Goal: Information Seeking & Learning: Learn about a topic

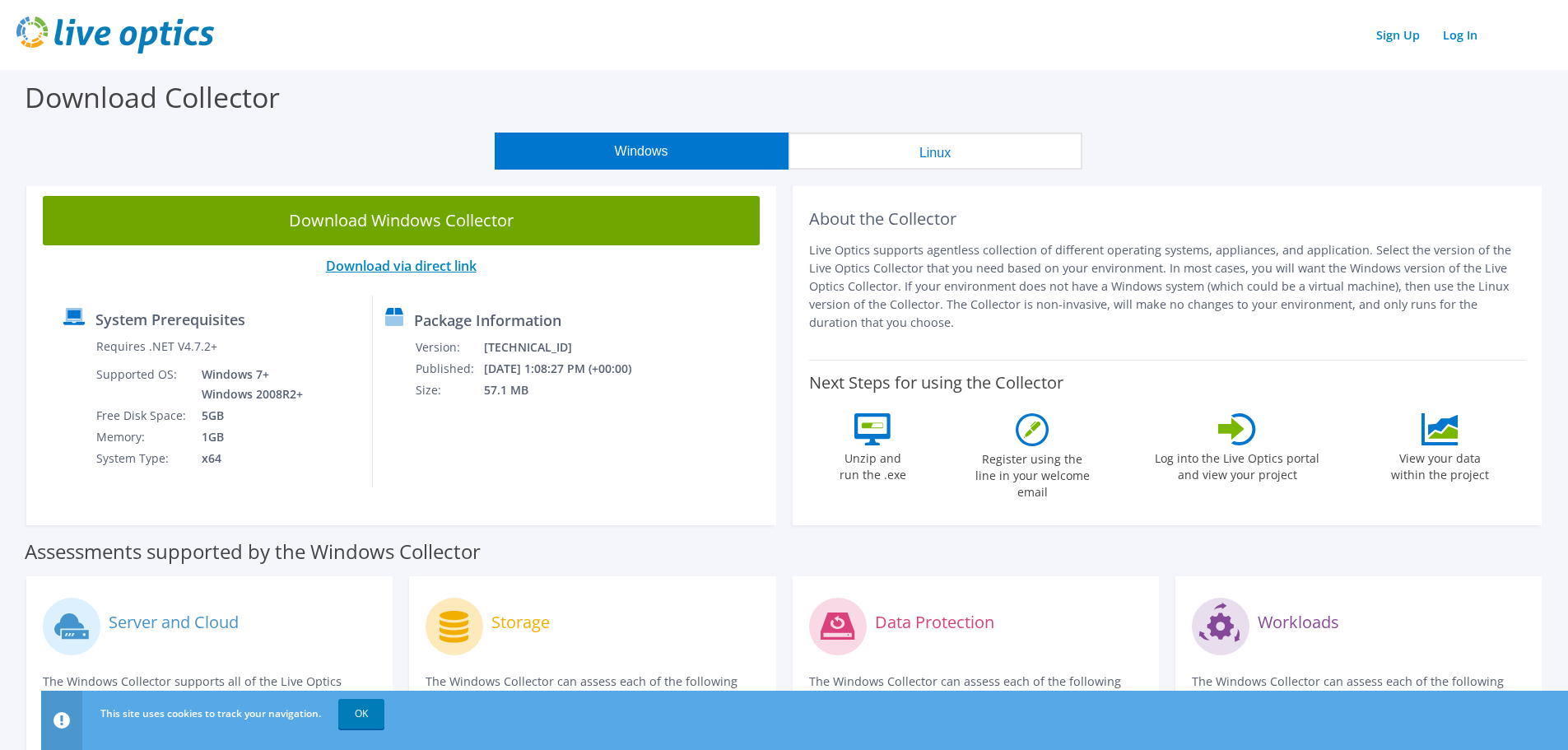
click at [421, 261] on link "Download via direct link" at bounding box center [401, 266] width 151 height 18
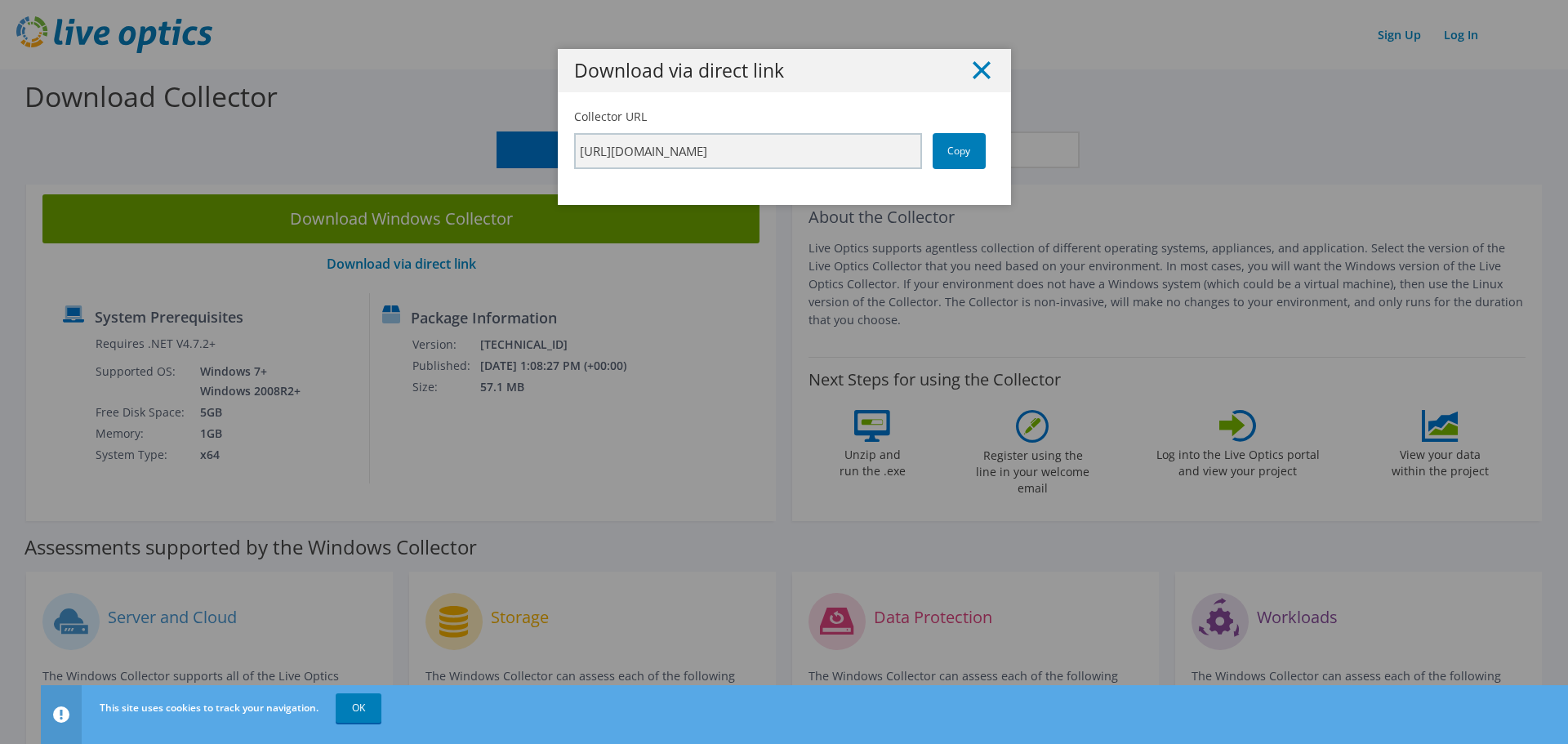
click at [974, 66] on icon at bounding box center [982, 71] width 18 height 18
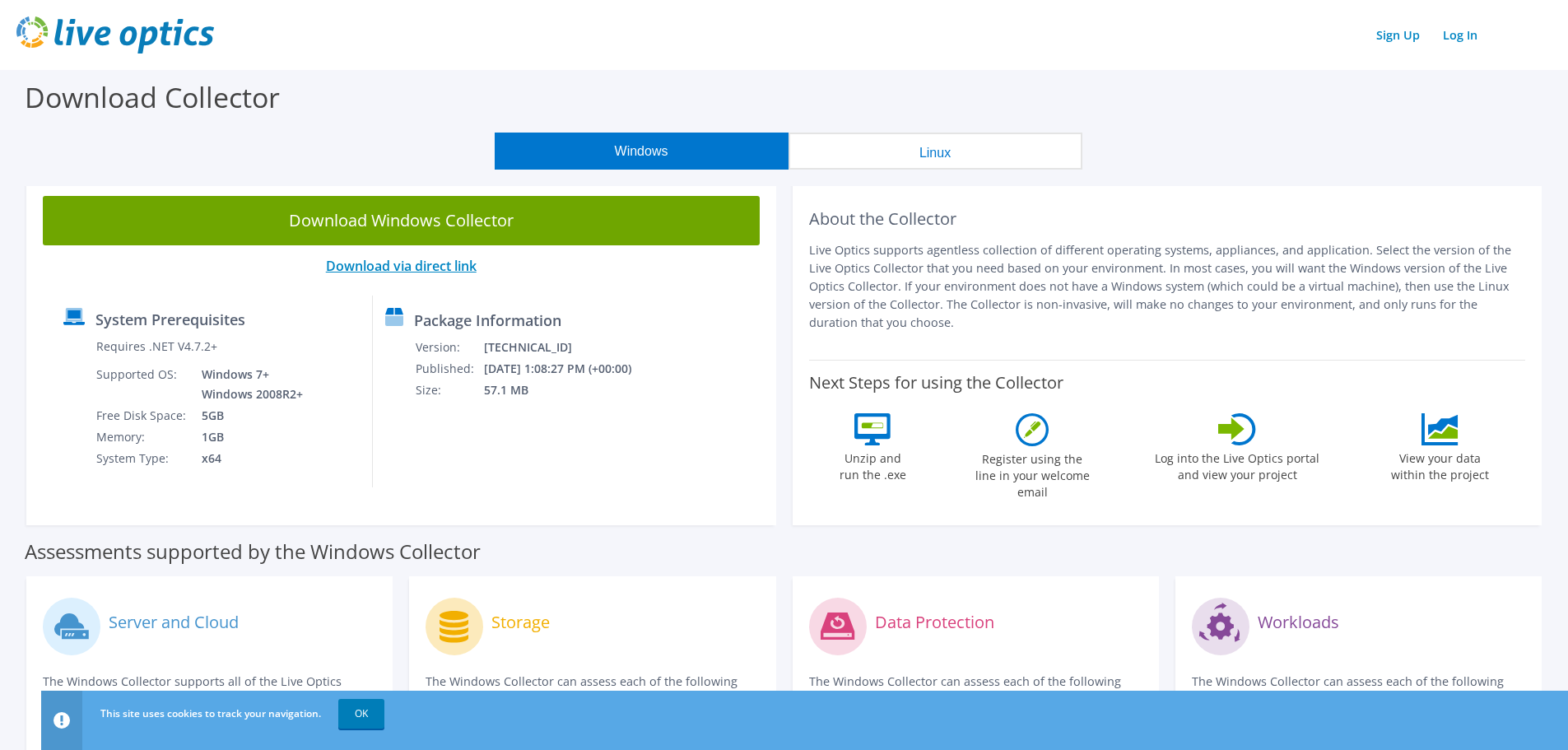
click at [421, 262] on link "Download via direct link" at bounding box center [401, 266] width 151 height 18
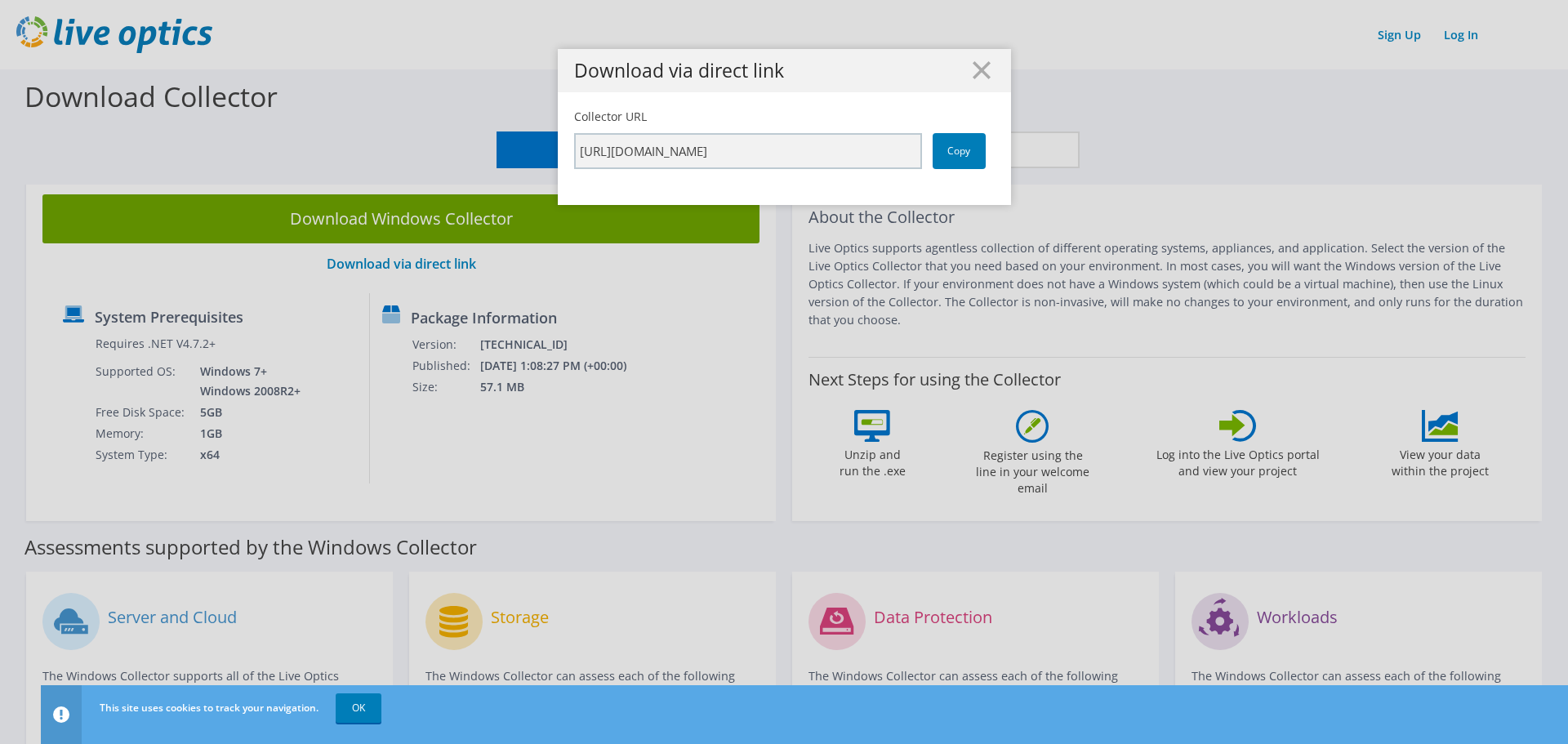
click at [417, 260] on div "Download via direct link Collector URL https://app.liveoptics.com/collector/dir…" at bounding box center [784, 372] width 1568 height 646
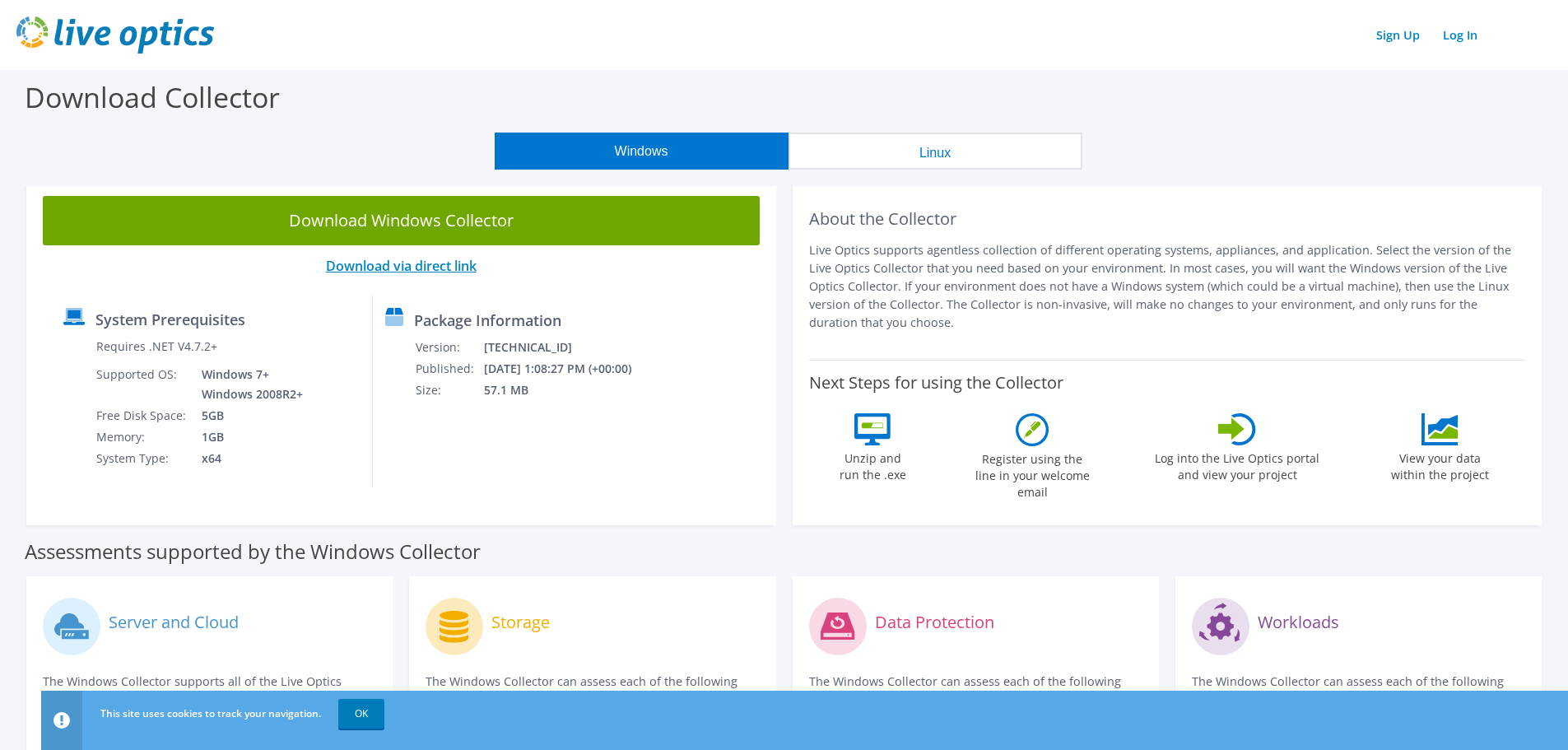
click at [422, 260] on link "Download via direct link" at bounding box center [401, 266] width 151 height 18
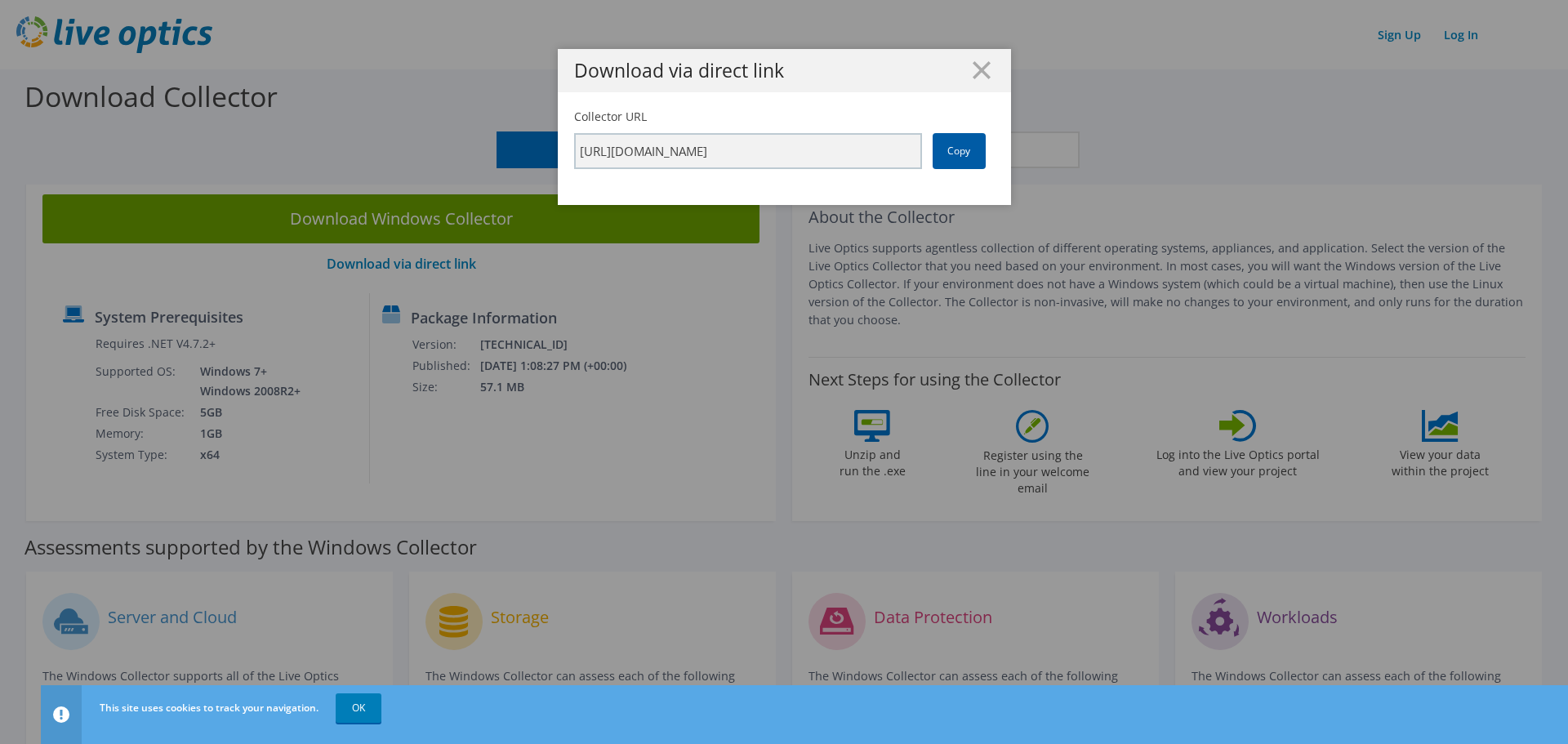
click at [939, 145] on link "Copy" at bounding box center [959, 150] width 53 height 36
click at [973, 71] on icon at bounding box center [982, 71] width 18 height 18
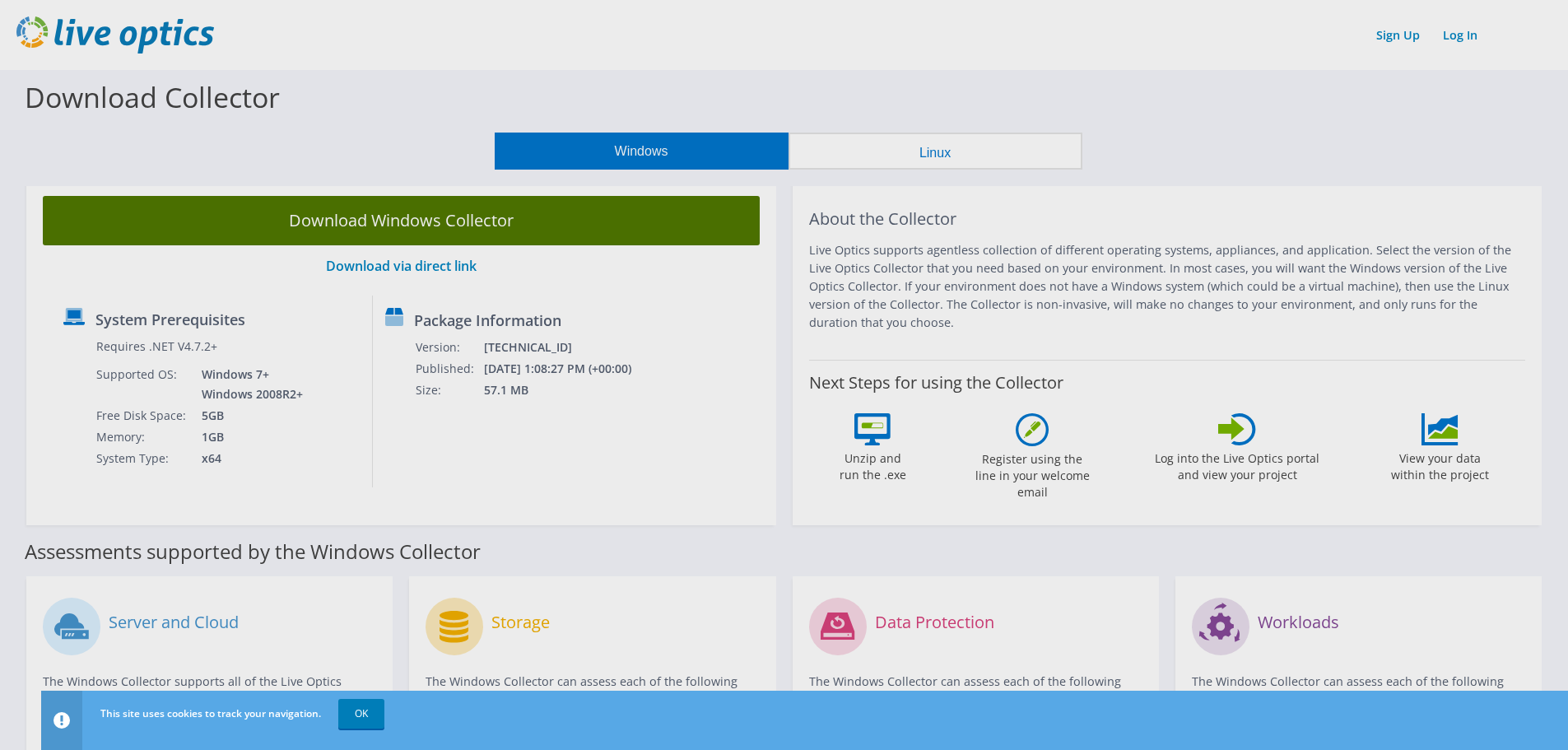
click at [498, 223] on body "Sign Up Log In This site uses cookies to track your navigation. OK Download Col…" at bounding box center [784, 375] width 1568 height 750
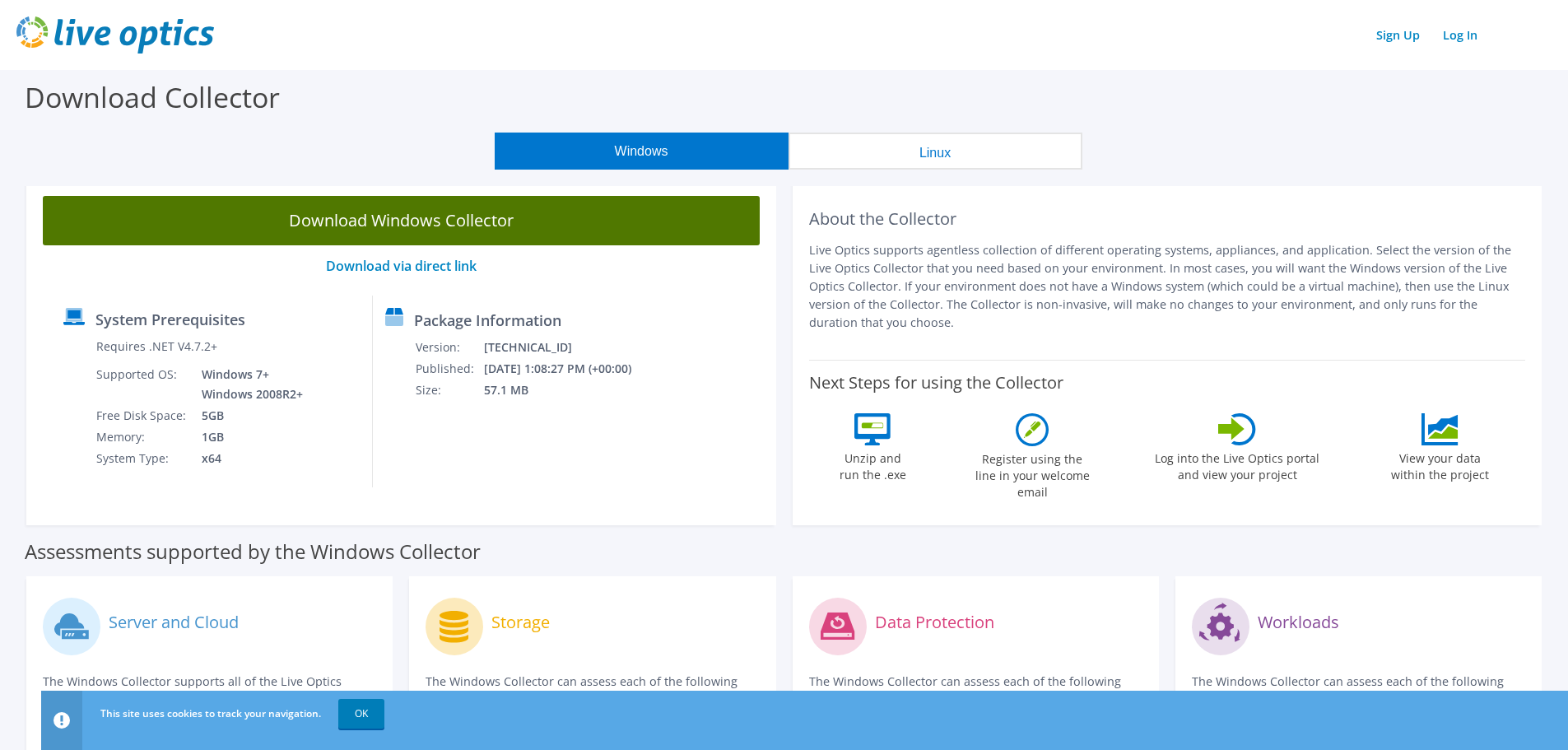
click at [476, 226] on link "Download Windows Collector" at bounding box center [401, 220] width 717 height 49
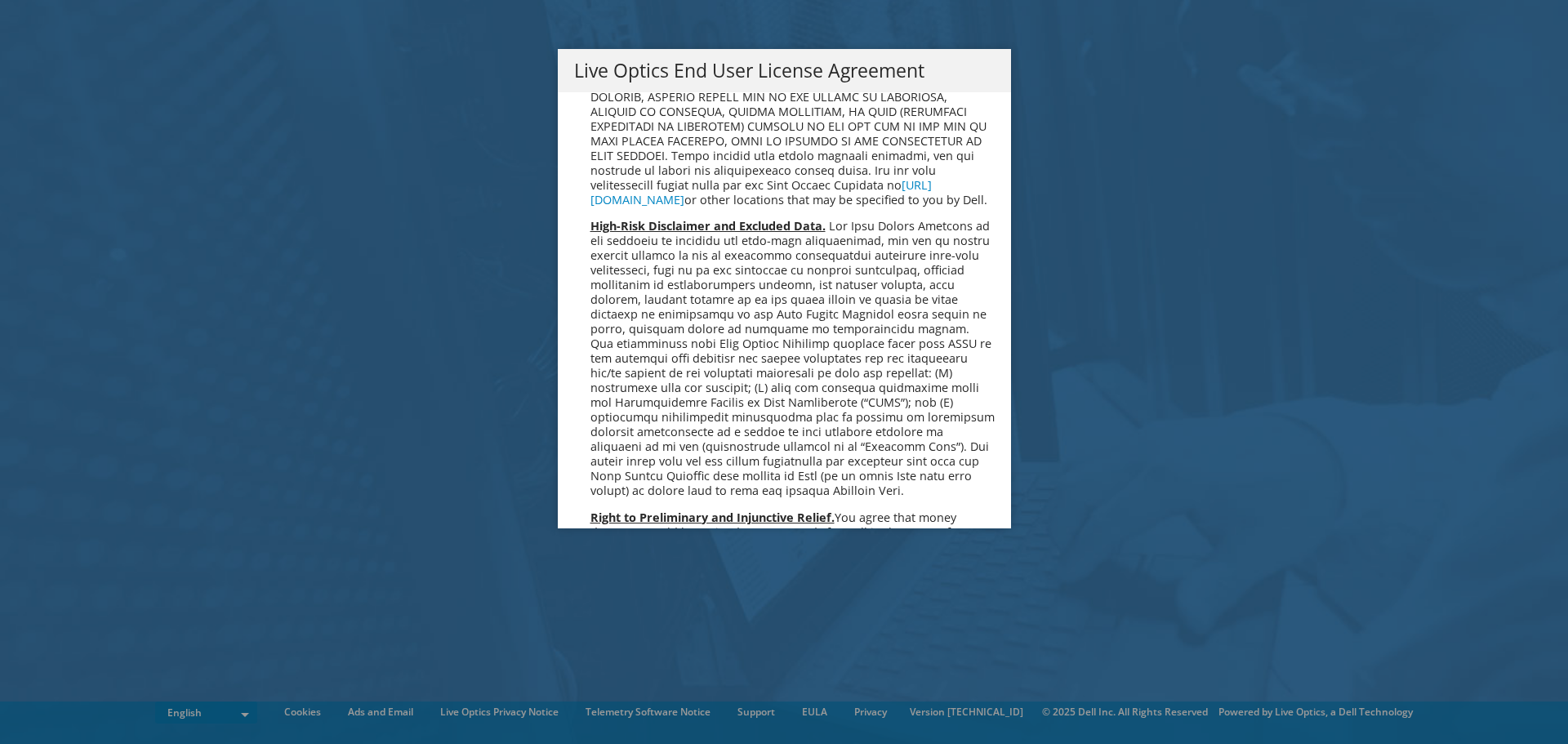
scroll to position [6173, 0]
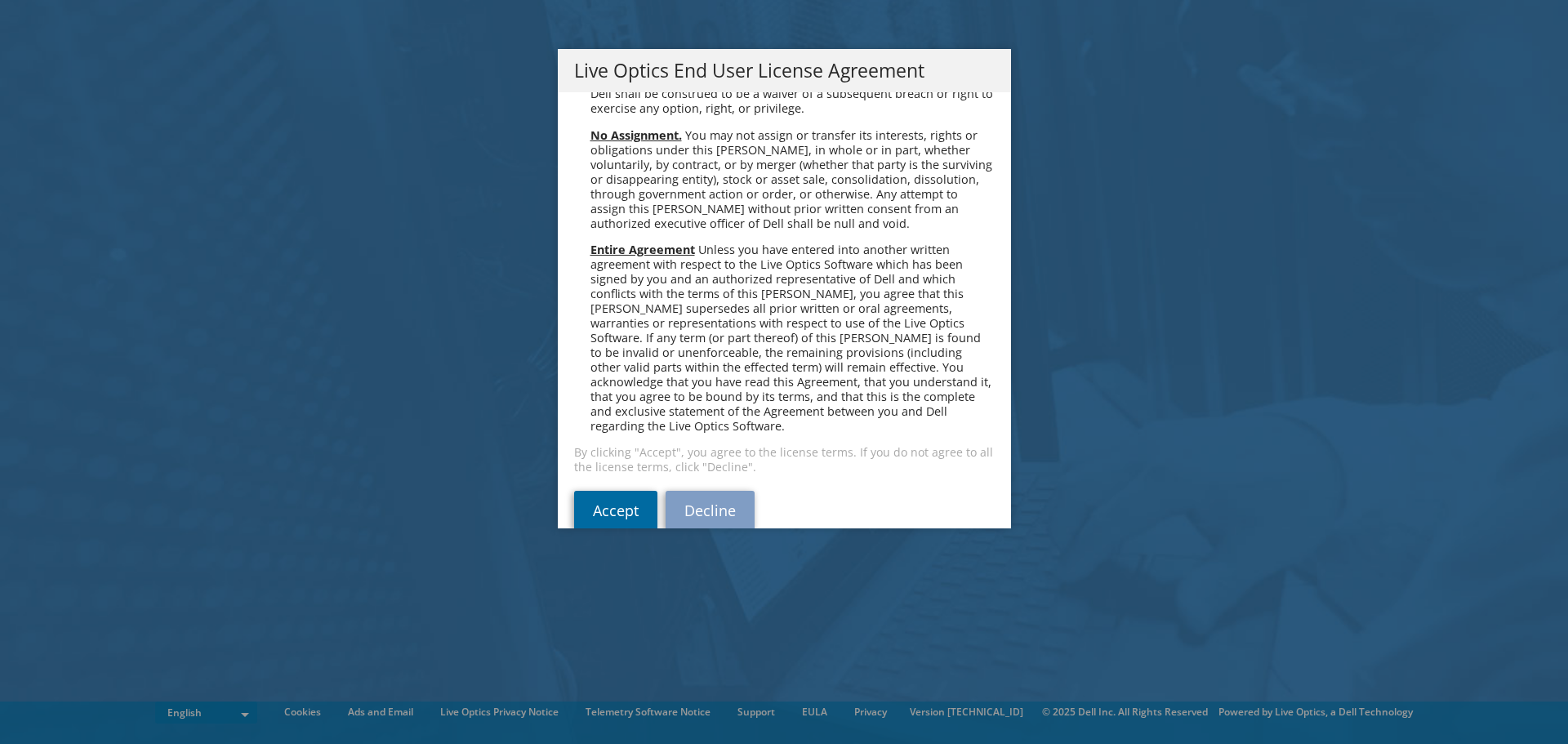
click at [610, 490] on link "Accept" at bounding box center [615, 510] width 83 height 39
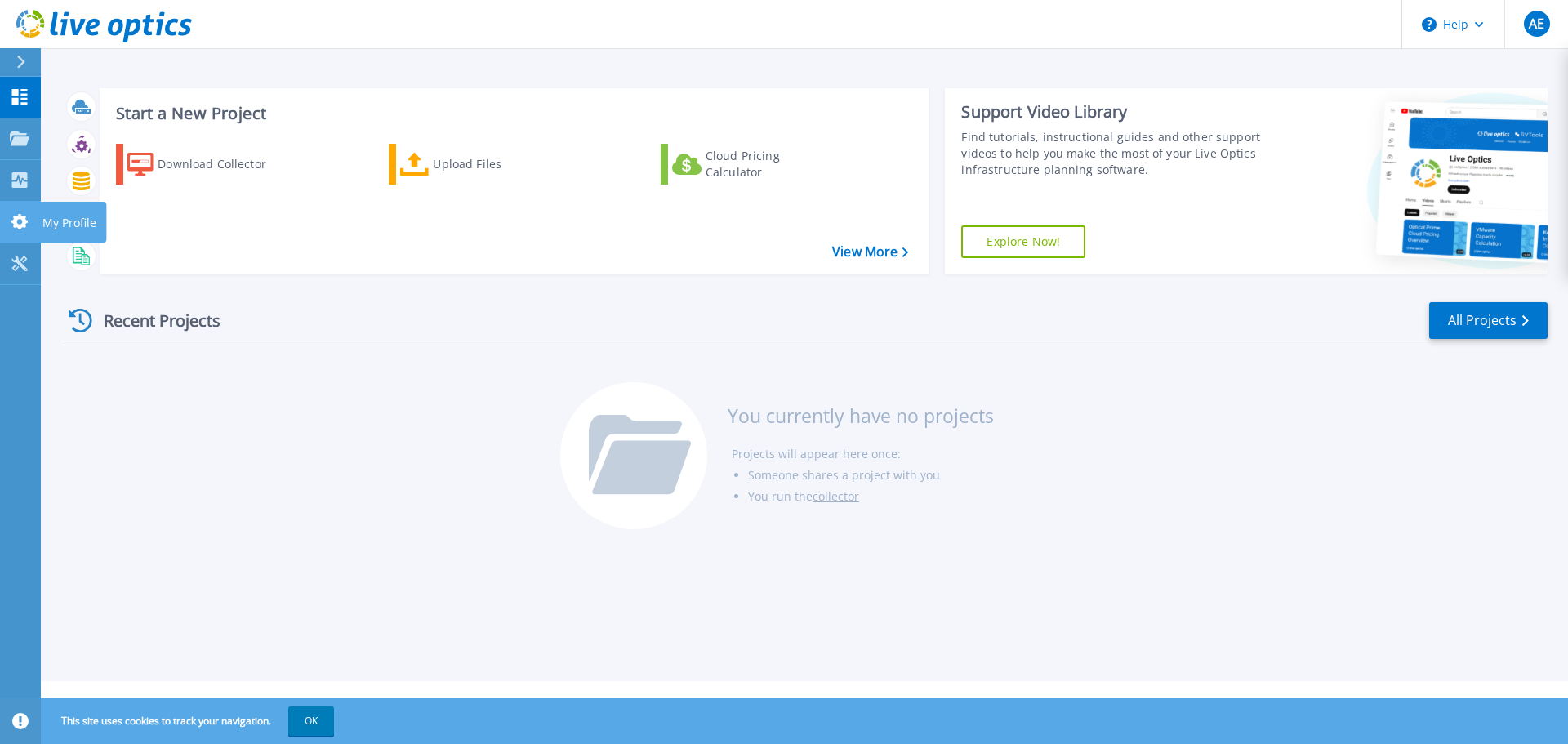
click at [11, 225] on icon at bounding box center [20, 221] width 20 height 16
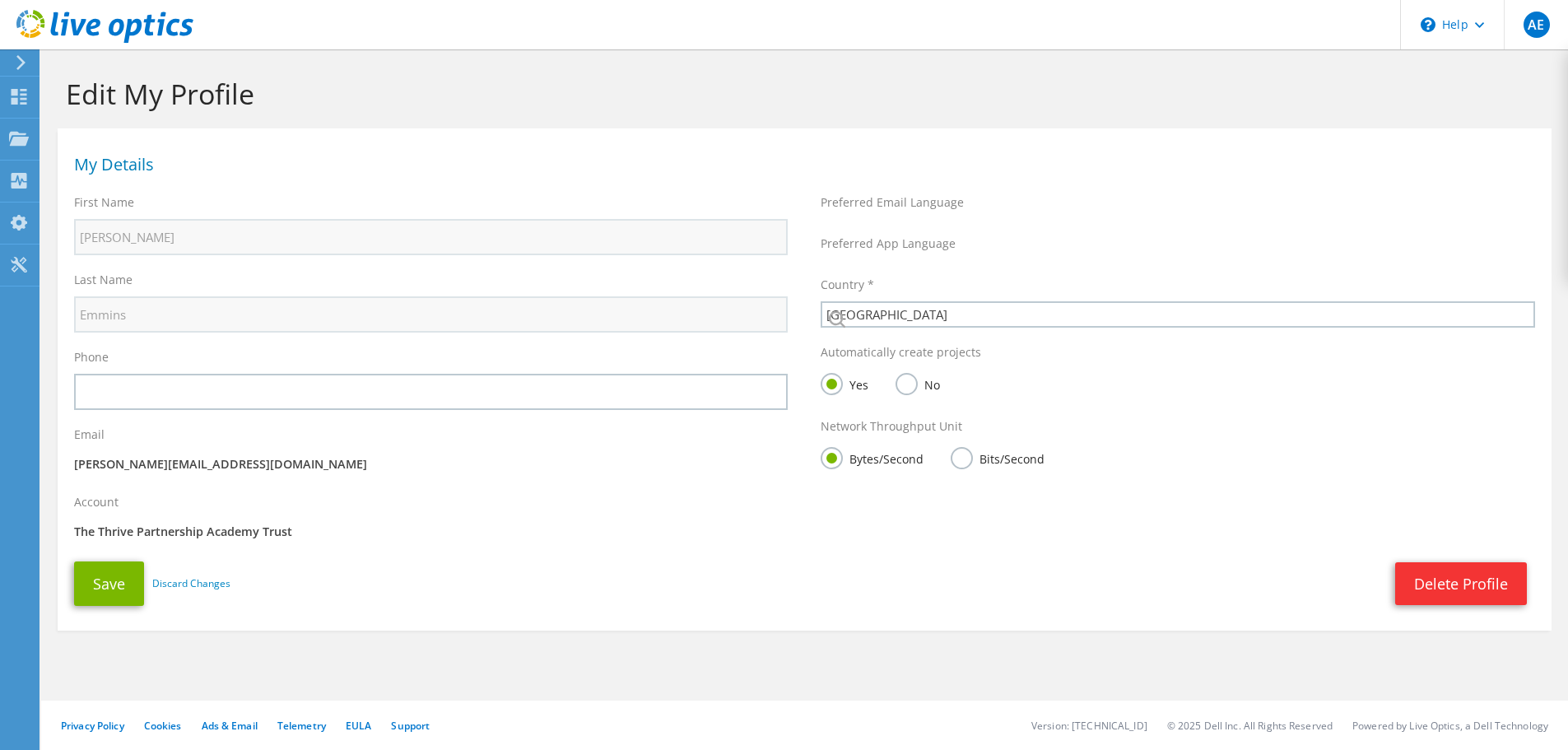
select select "75"
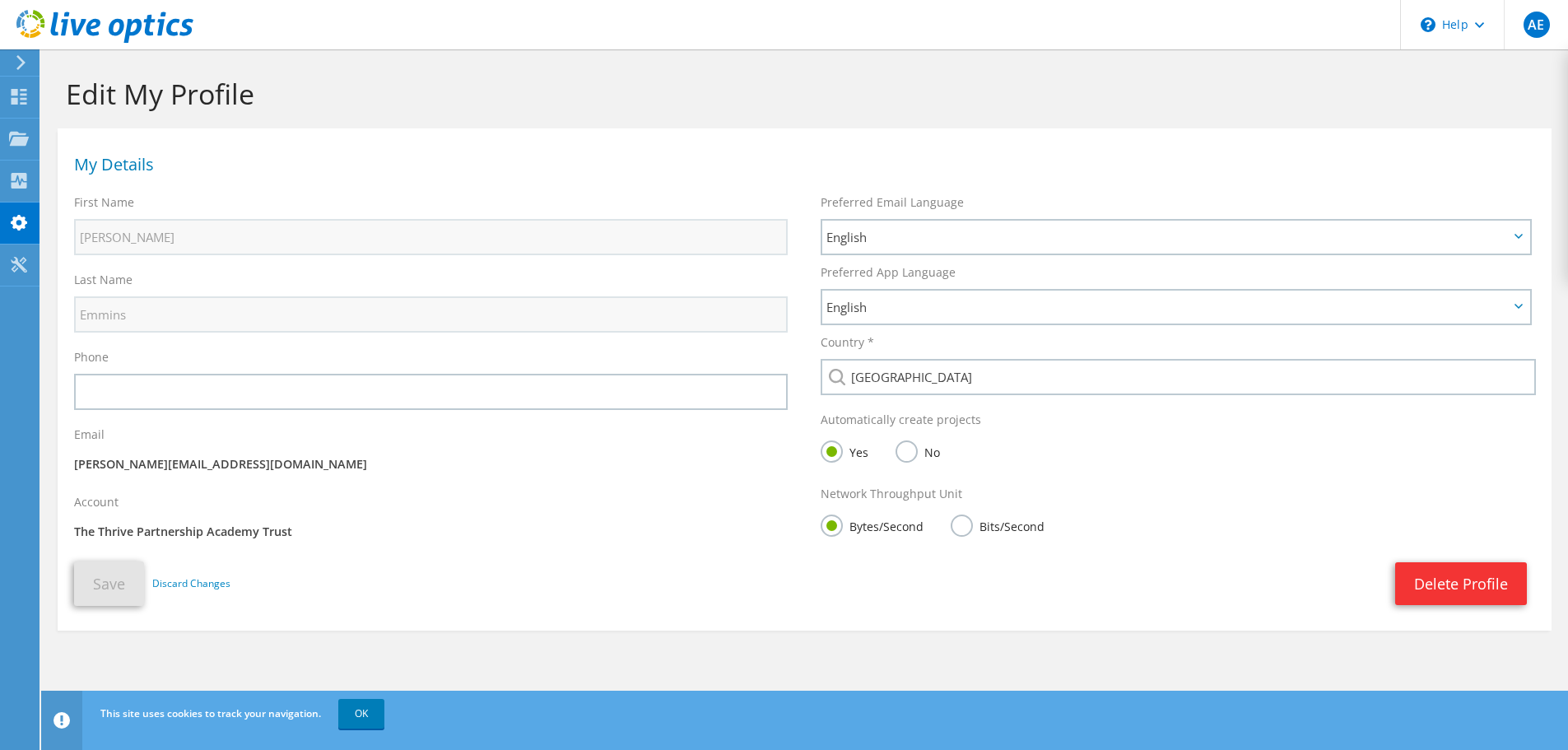
click at [185, 526] on p "The Thrive Partnership Academy Trust" at bounding box center [430, 532] width 713 height 18
click at [220, 533] on p "The Thrive Partnership Academy Trust" at bounding box center [430, 532] width 713 height 18
click at [16, 99] on use at bounding box center [19, 96] width 16 height 16
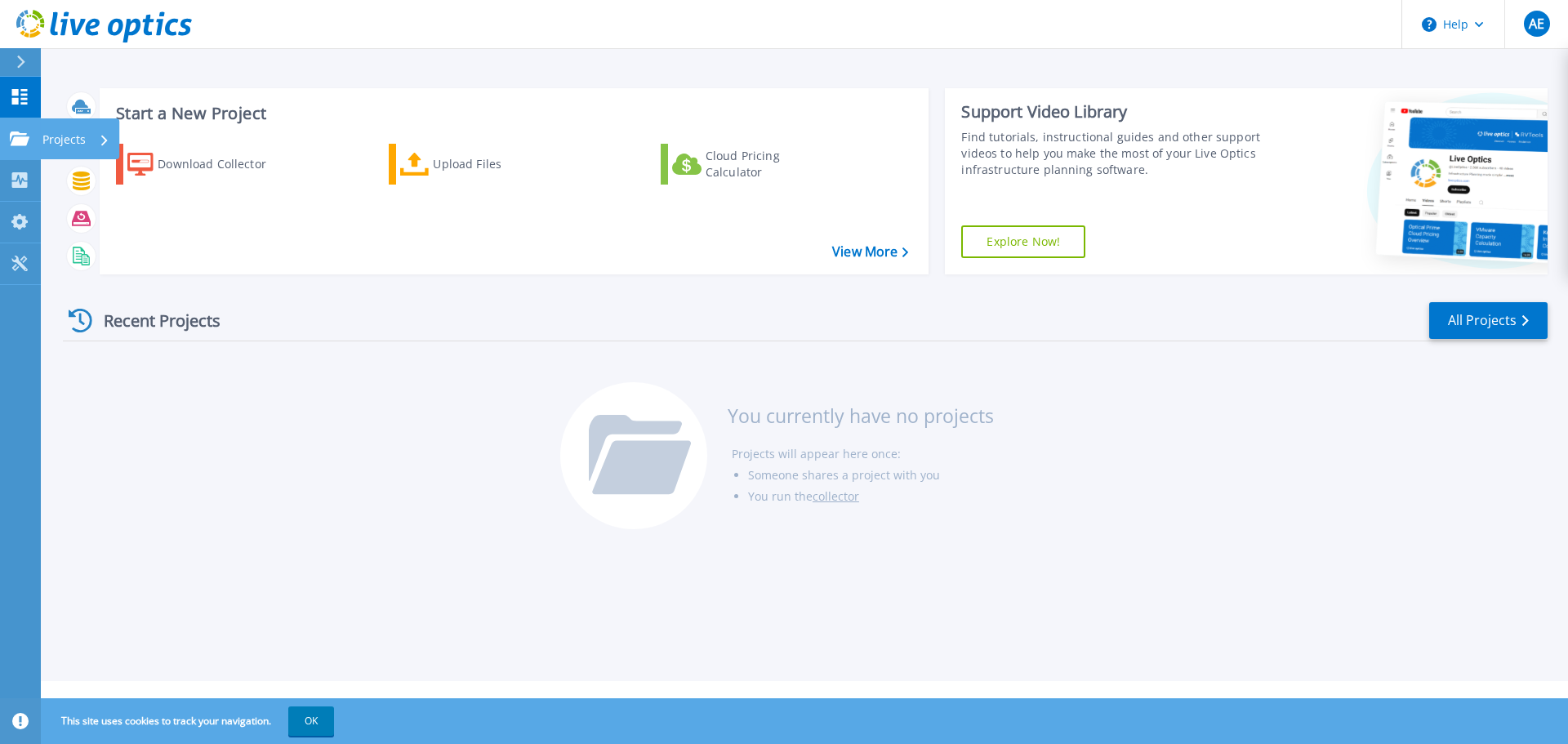
click at [29, 138] on div "Projects" at bounding box center [47, 139] width 76 height 15
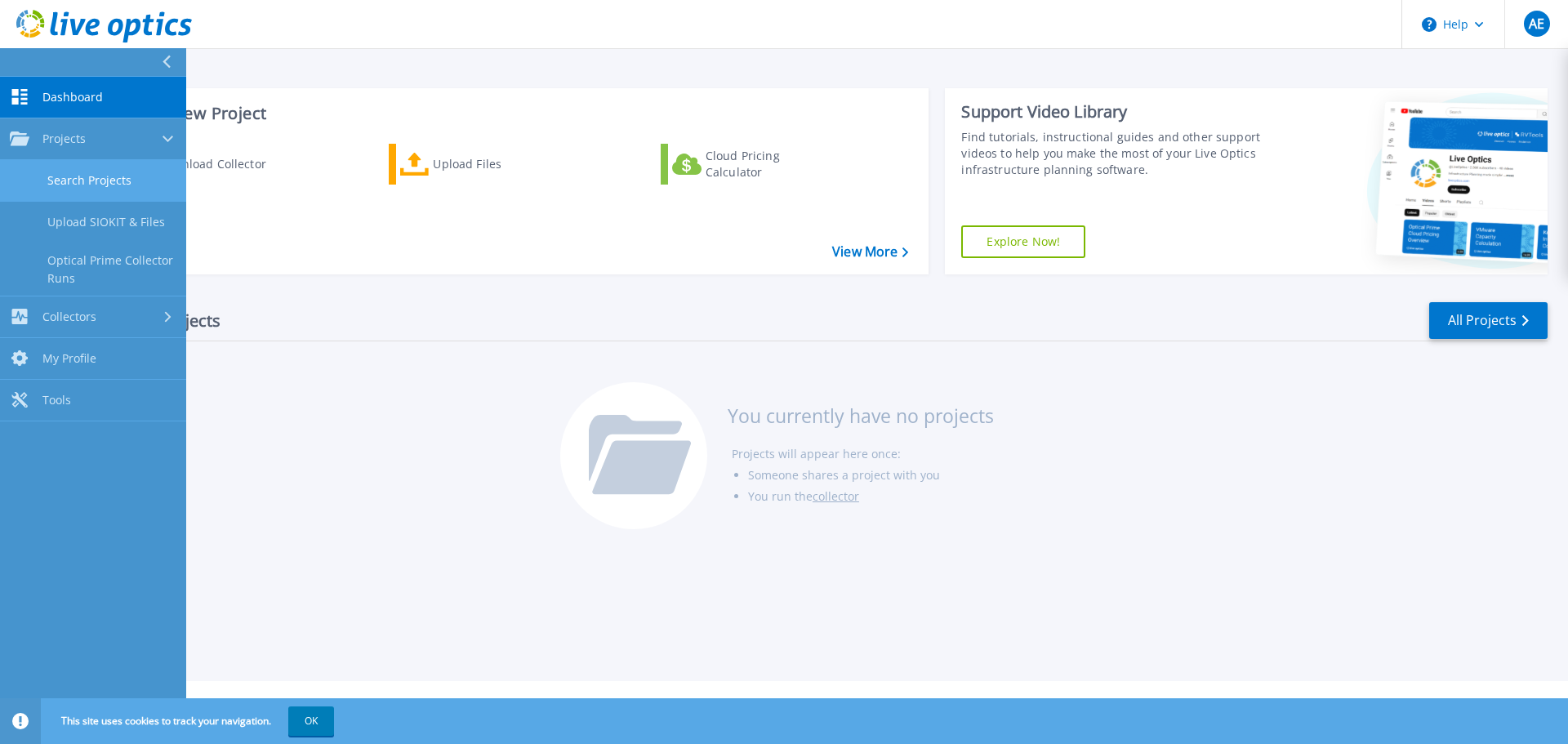
click at [62, 185] on link "Search Projects" at bounding box center [93, 180] width 186 height 42
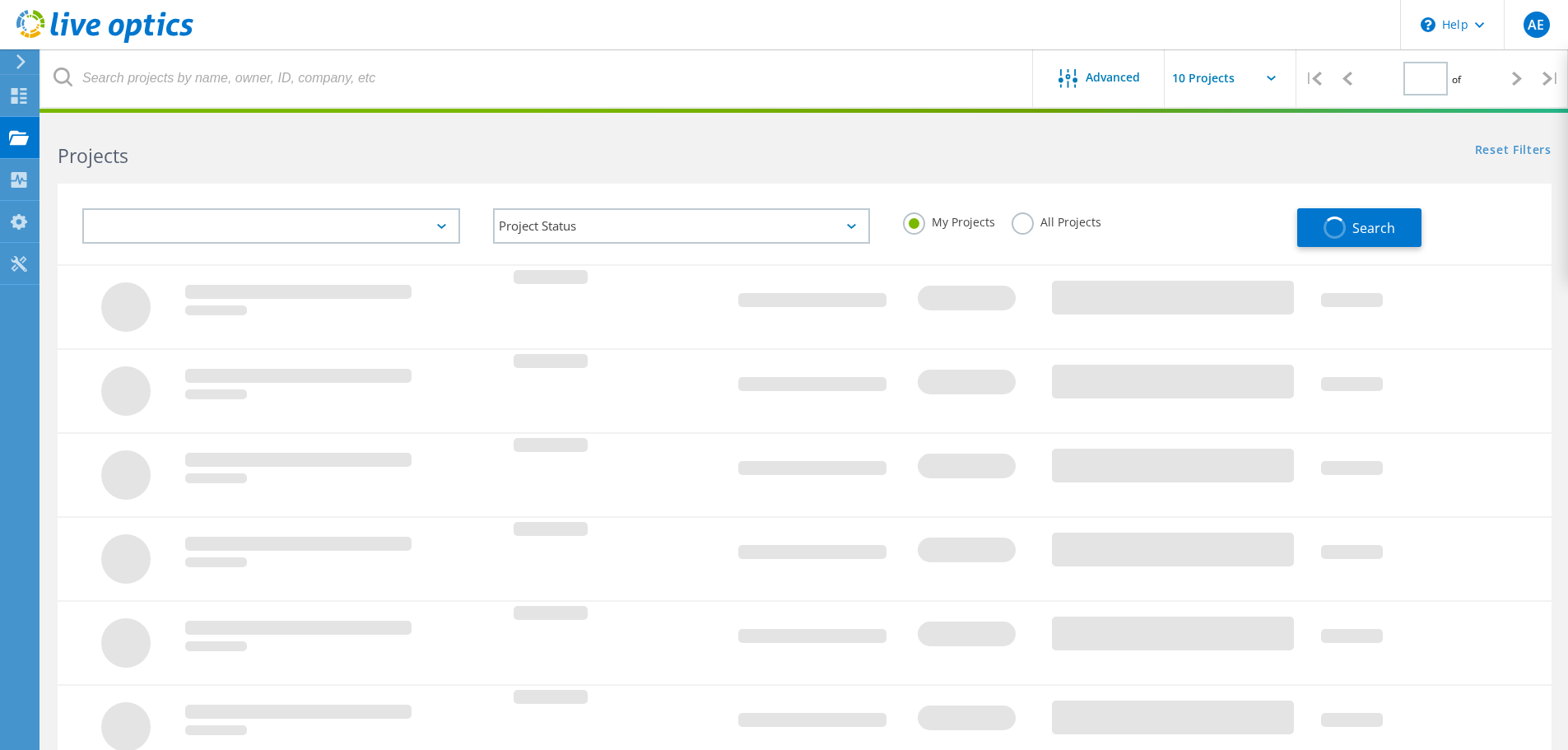
type input "1"
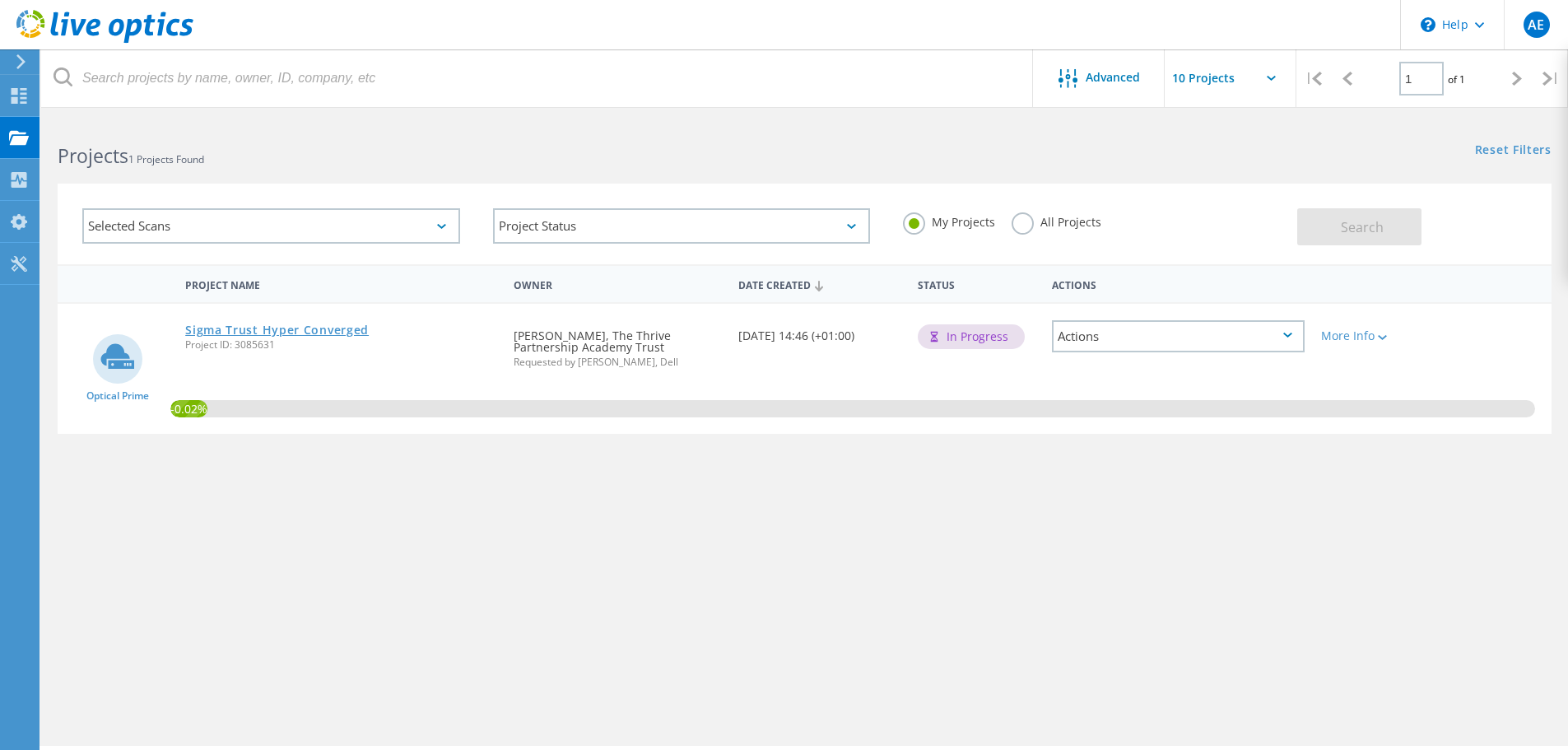
click at [263, 331] on link "Sigma Trust Hyper Converged" at bounding box center [277, 330] width 184 height 12
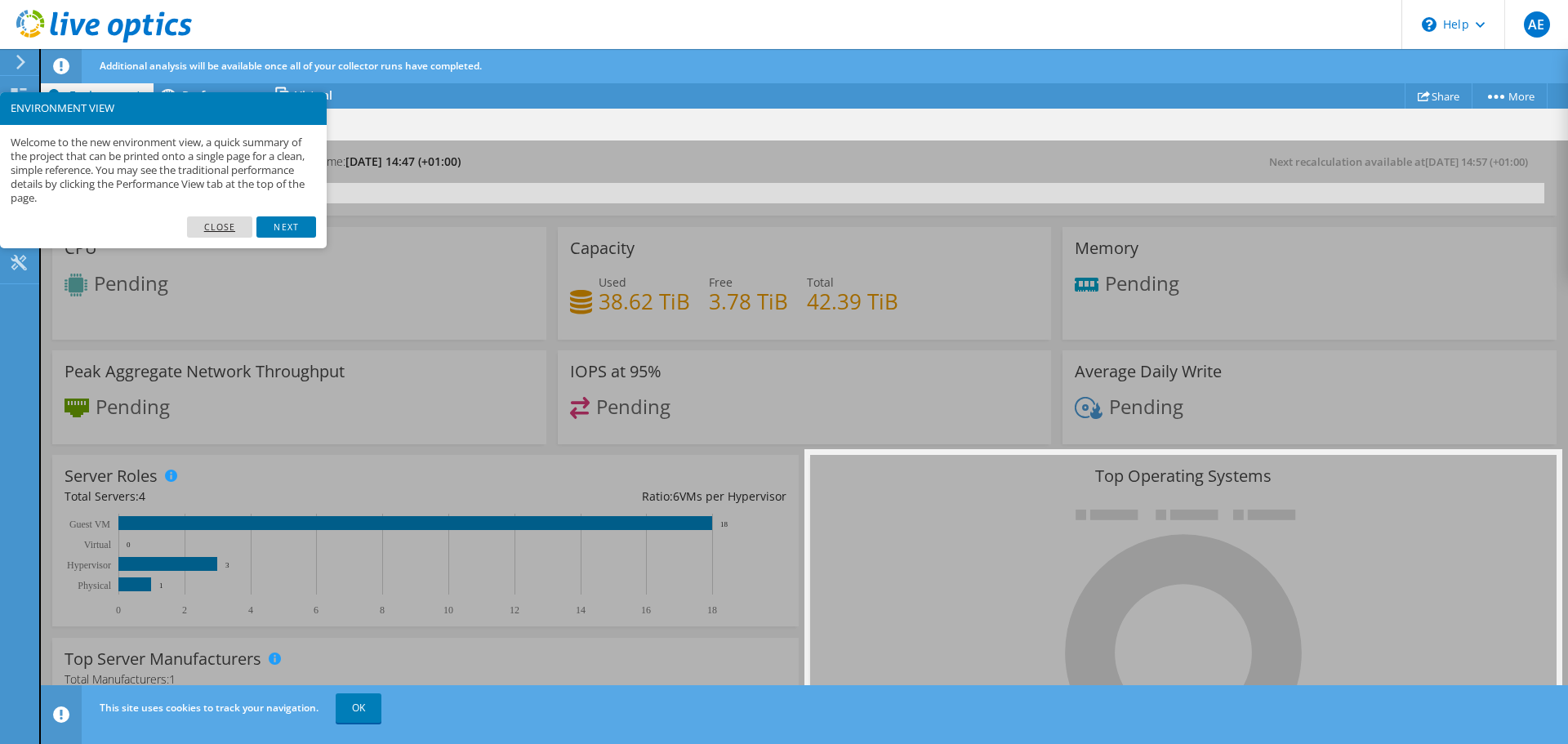
click at [227, 219] on link "Close" at bounding box center [220, 227] width 67 height 22
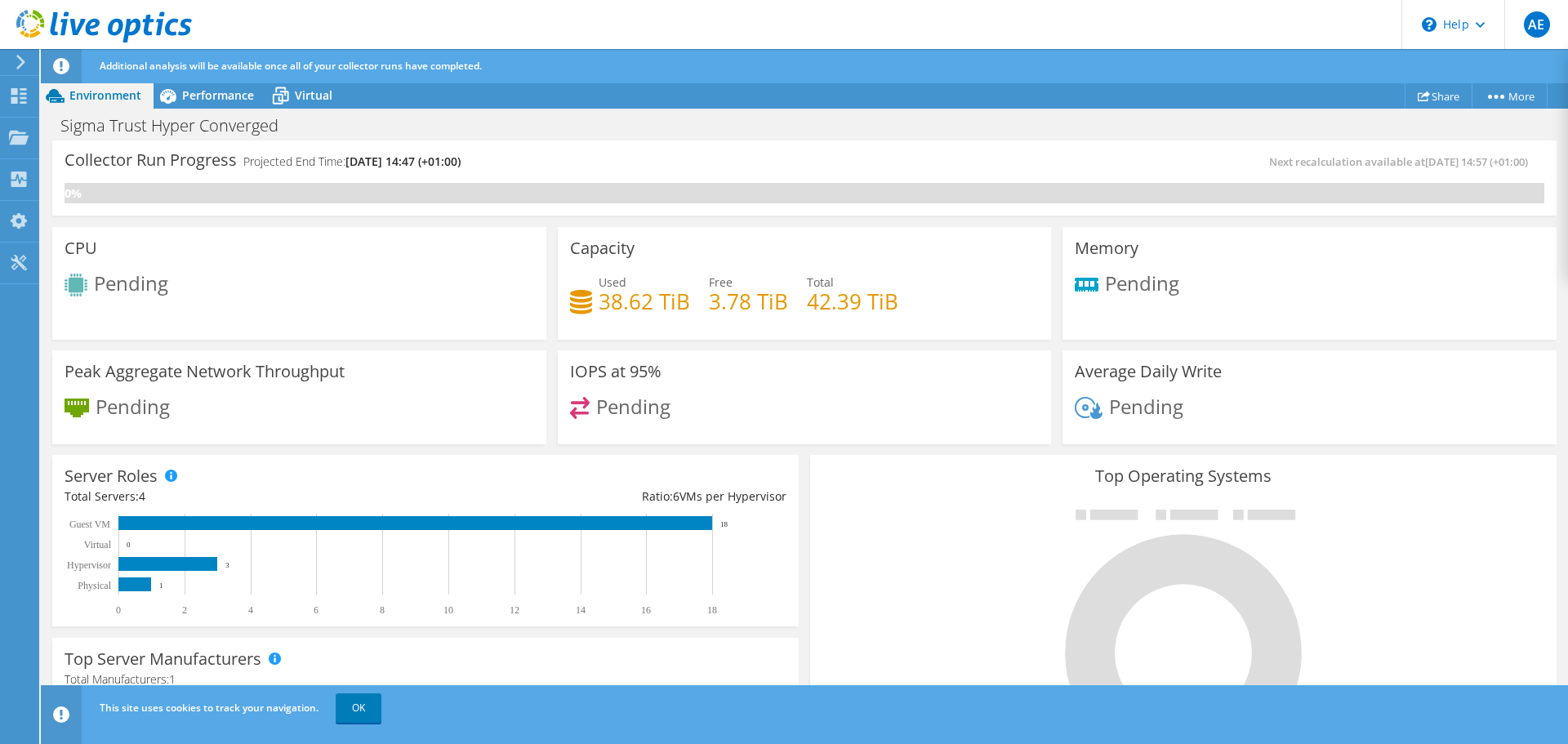
scroll to position [245, 0]
click at [360, 707] on link "OK" at bounding box center [358, 707] width 46 height 29
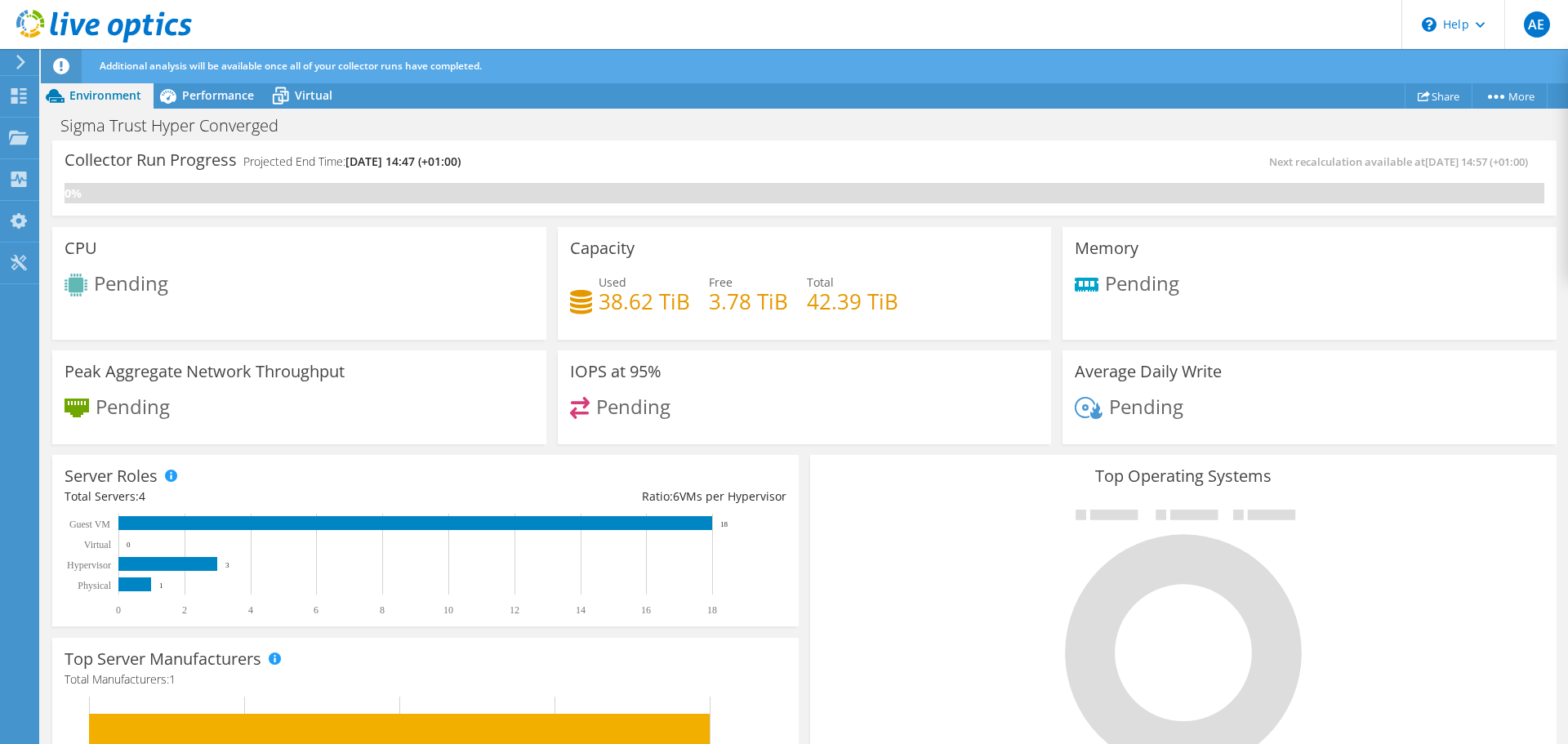
scroll to position [520, 0]
click at [380, 648] on div "Top Server Manufacturers Manufacturers are shown for physical servers and hyper…" at bounding box center [426, 742] width 747 height 208
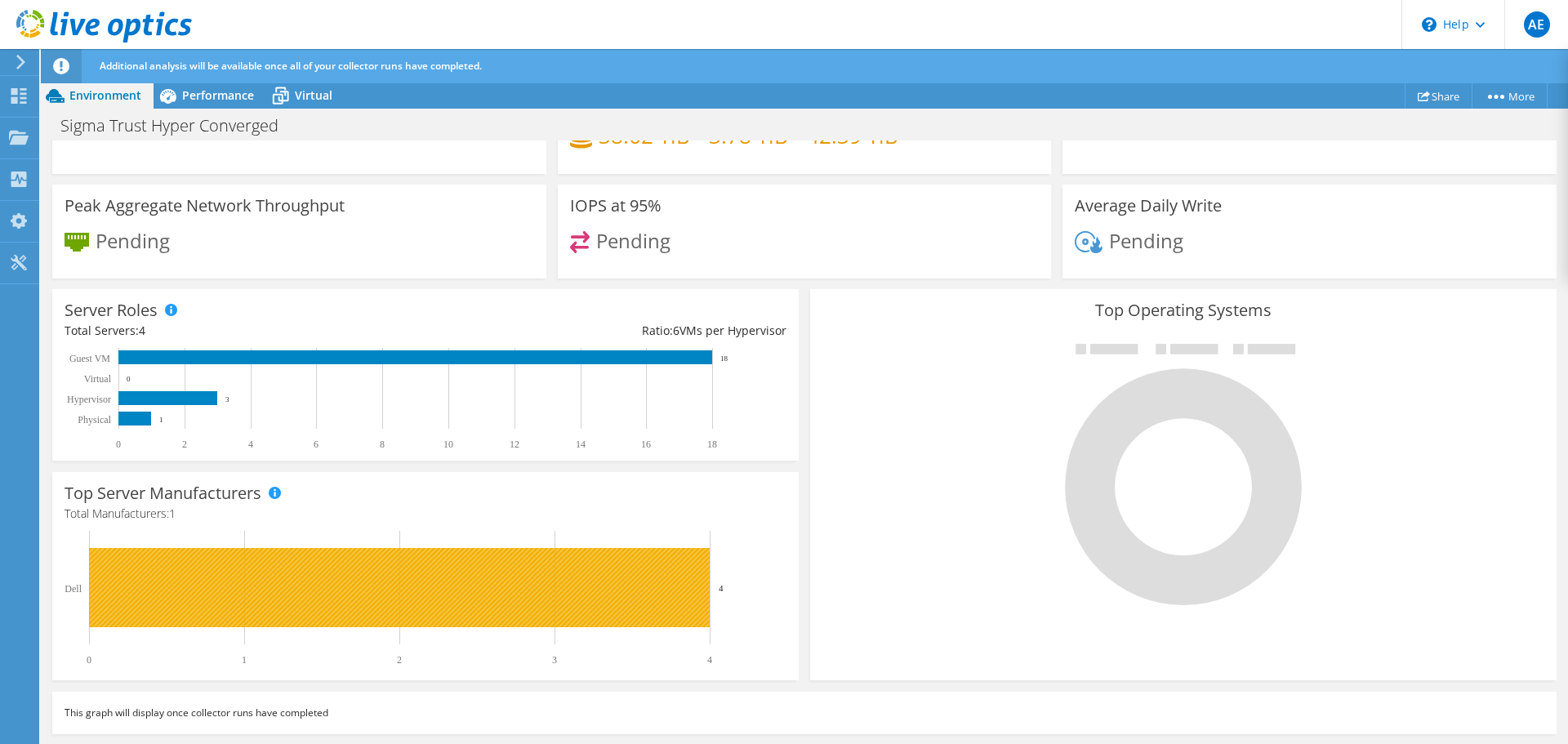
scroll to position [0, 0]
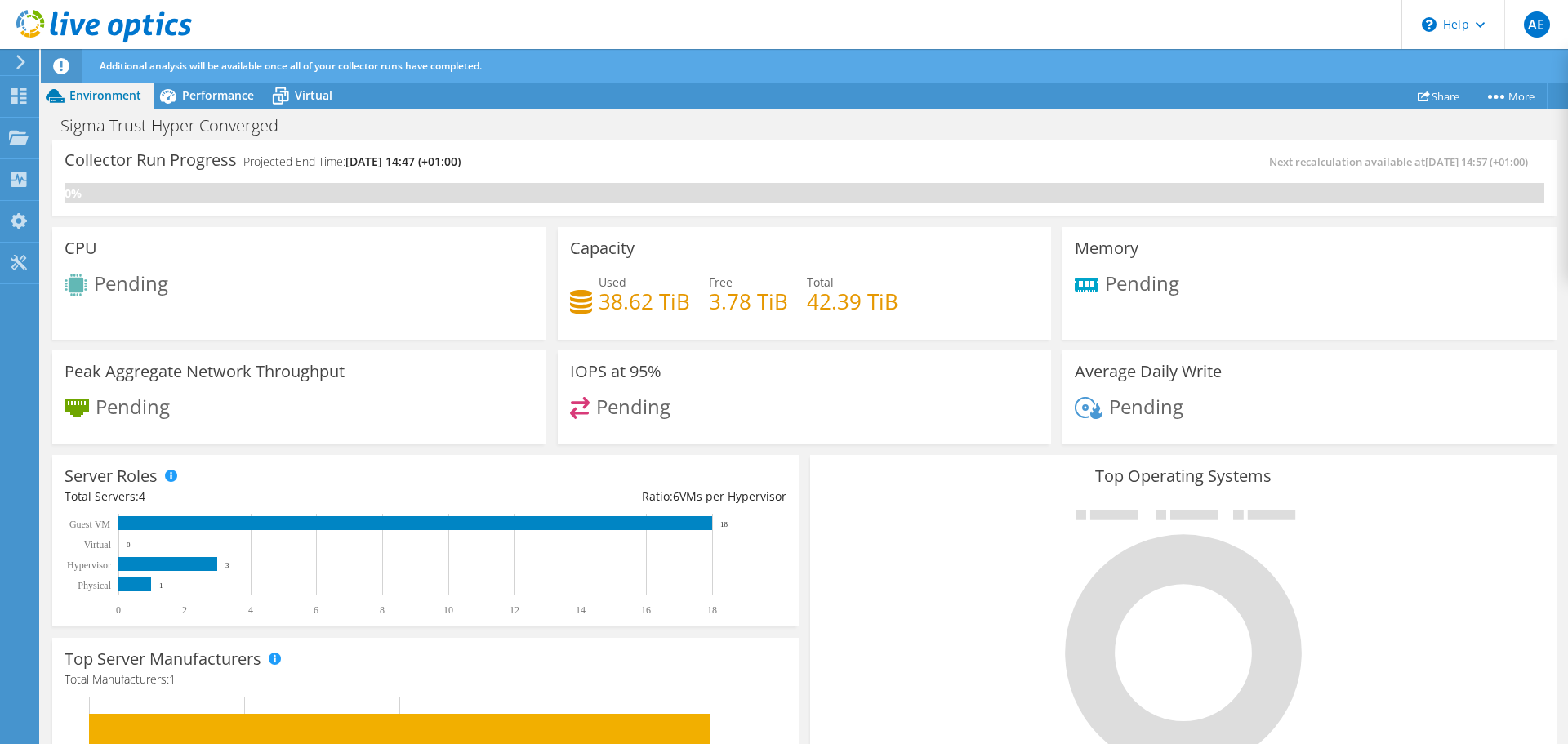
click at [886, 164] on div "Next recalculation available at 10/09/2025, 14:57 (+01:00)" at bounding box center [1174, 162] width 740 height 19
click at [318, 97] on span "Virtual" at bounding box center [313, 95] width 37 height 16
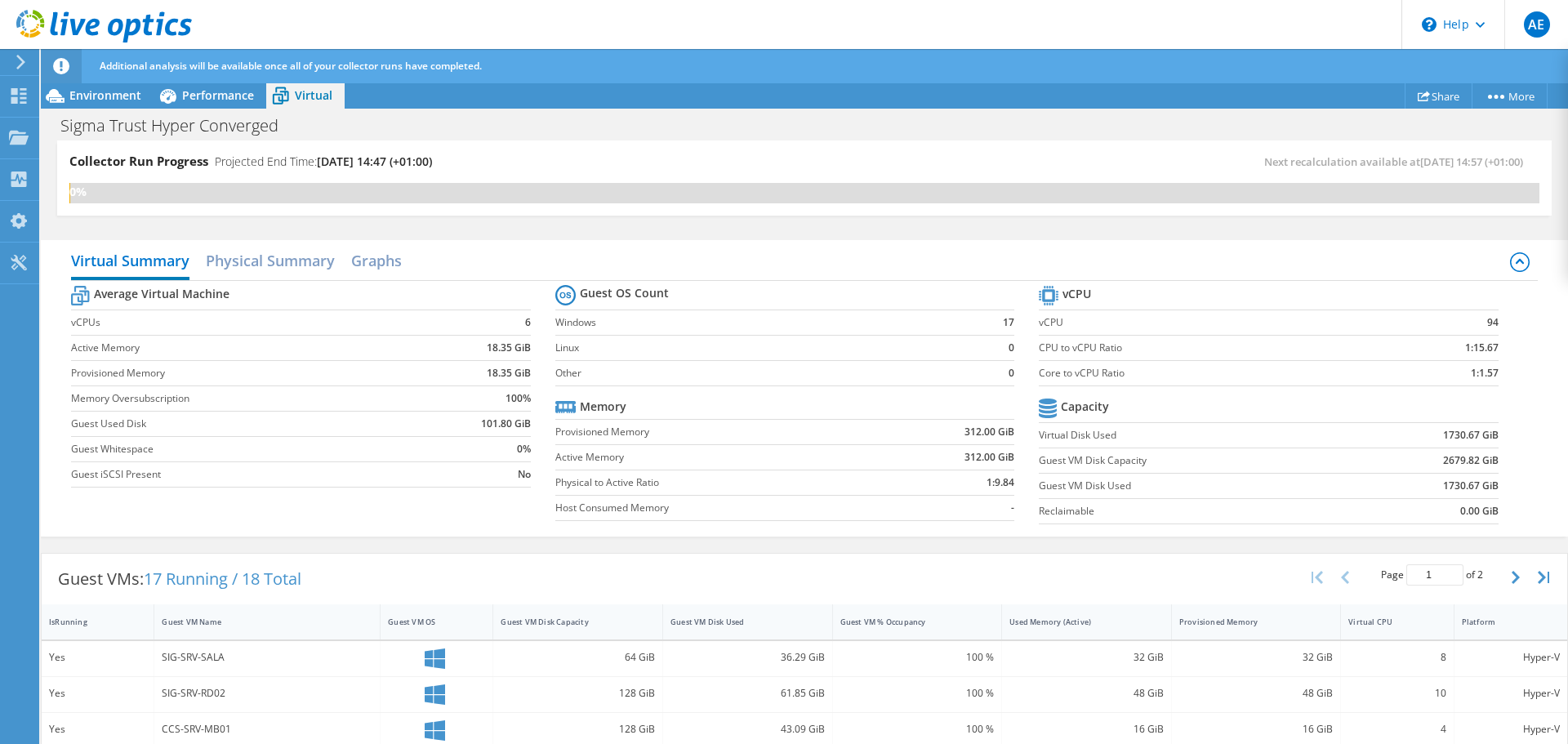
scroll to position [520, 0]
click at [284, 250] on h2 "Physical Summary" at bounding box center [269, 262] width 129 height 36
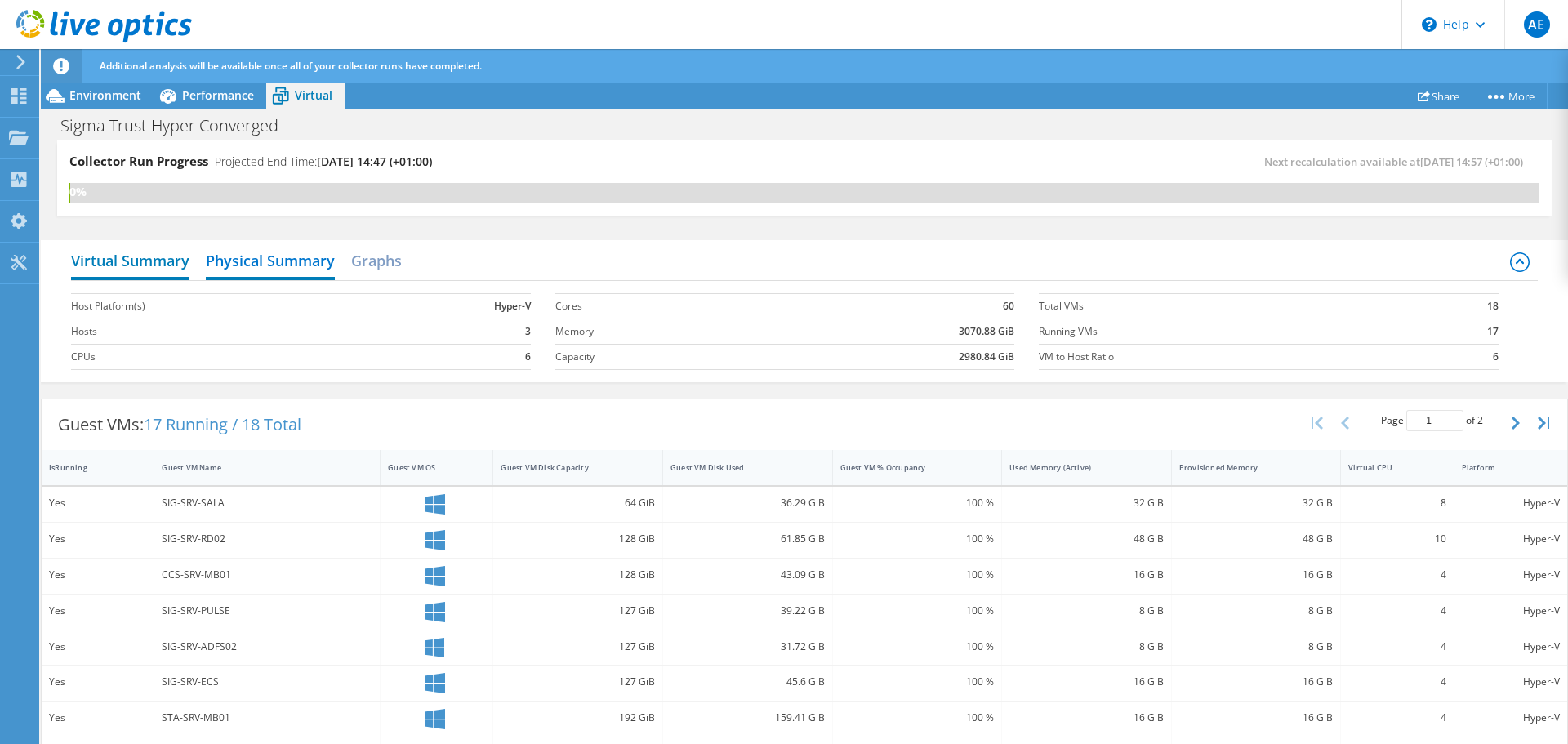
click at [139, 254] on h2 "Virtual Summary" at bounding box center [130, 262] width 118 height 36
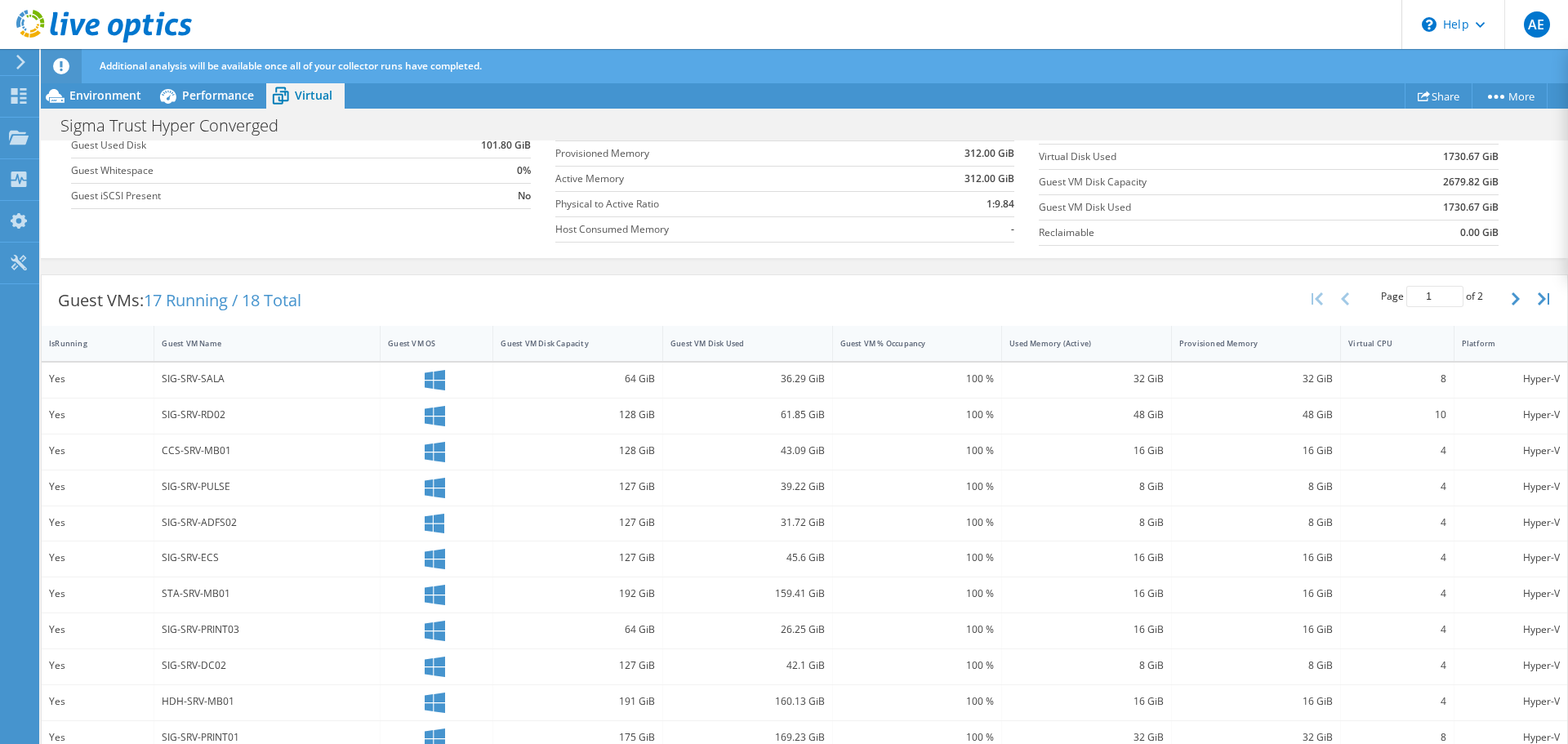
scroll to position [0, 0]
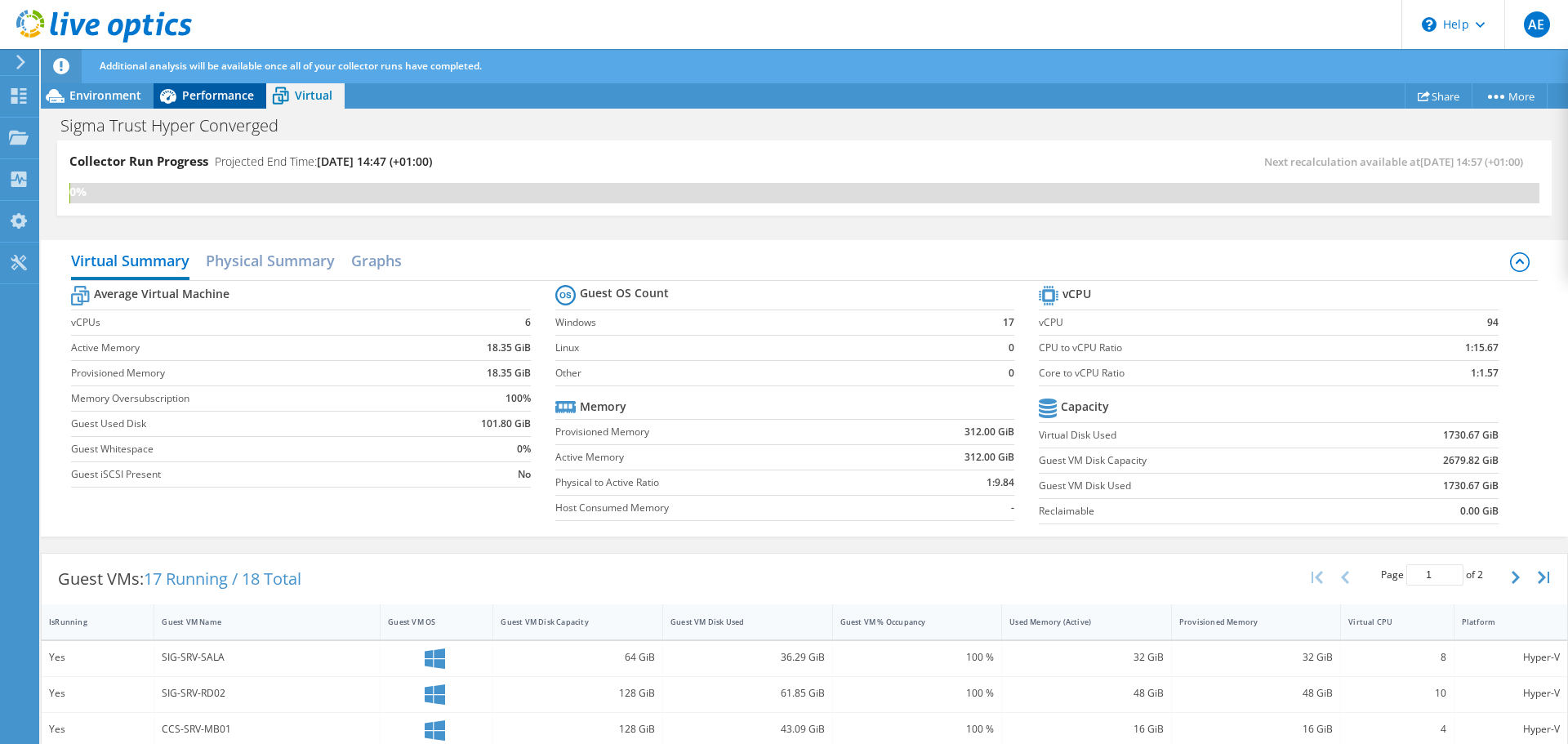
click at [219, 98] on span "Performance" at bounding box center [218, 95] width 71 height 16
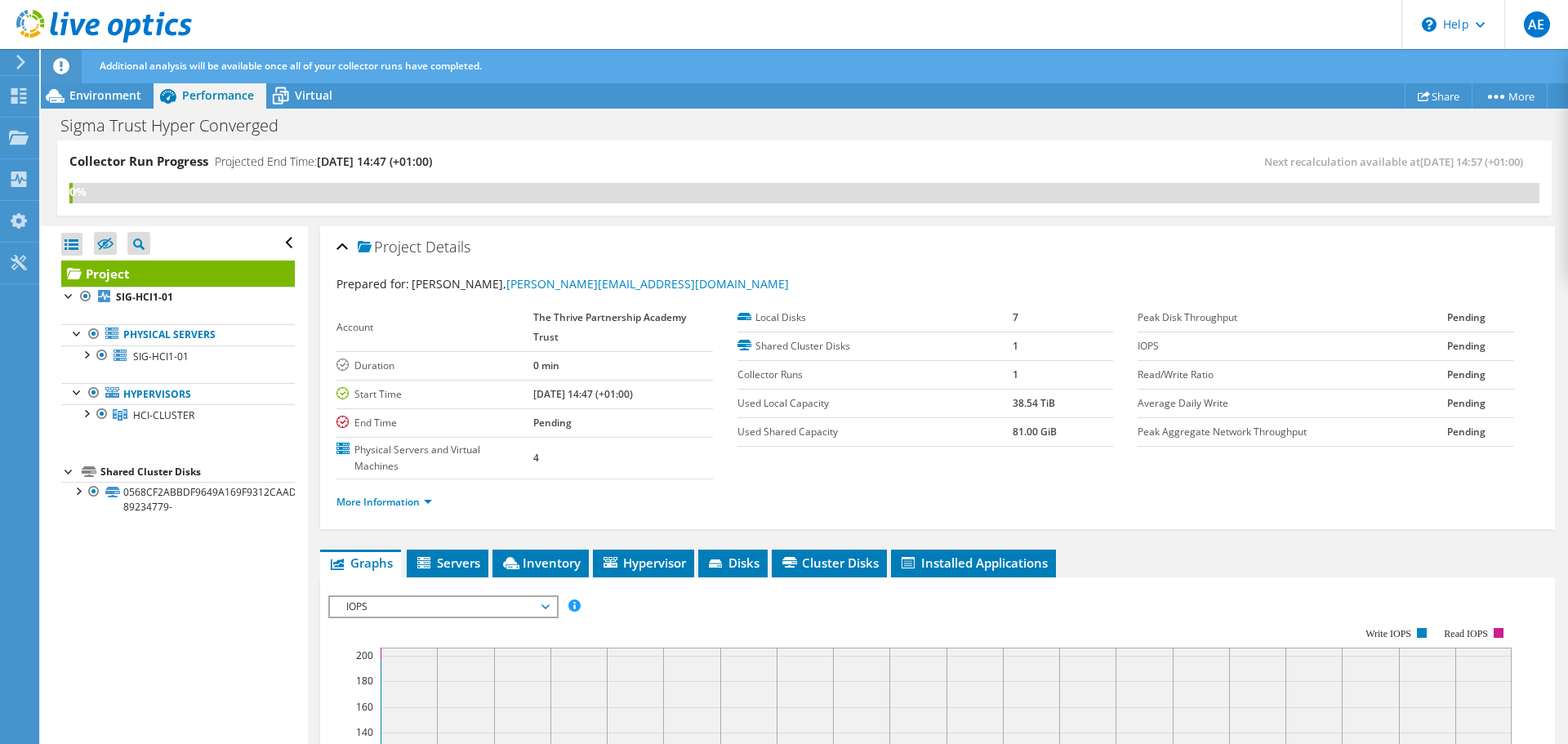
scroll to position [245, 0]
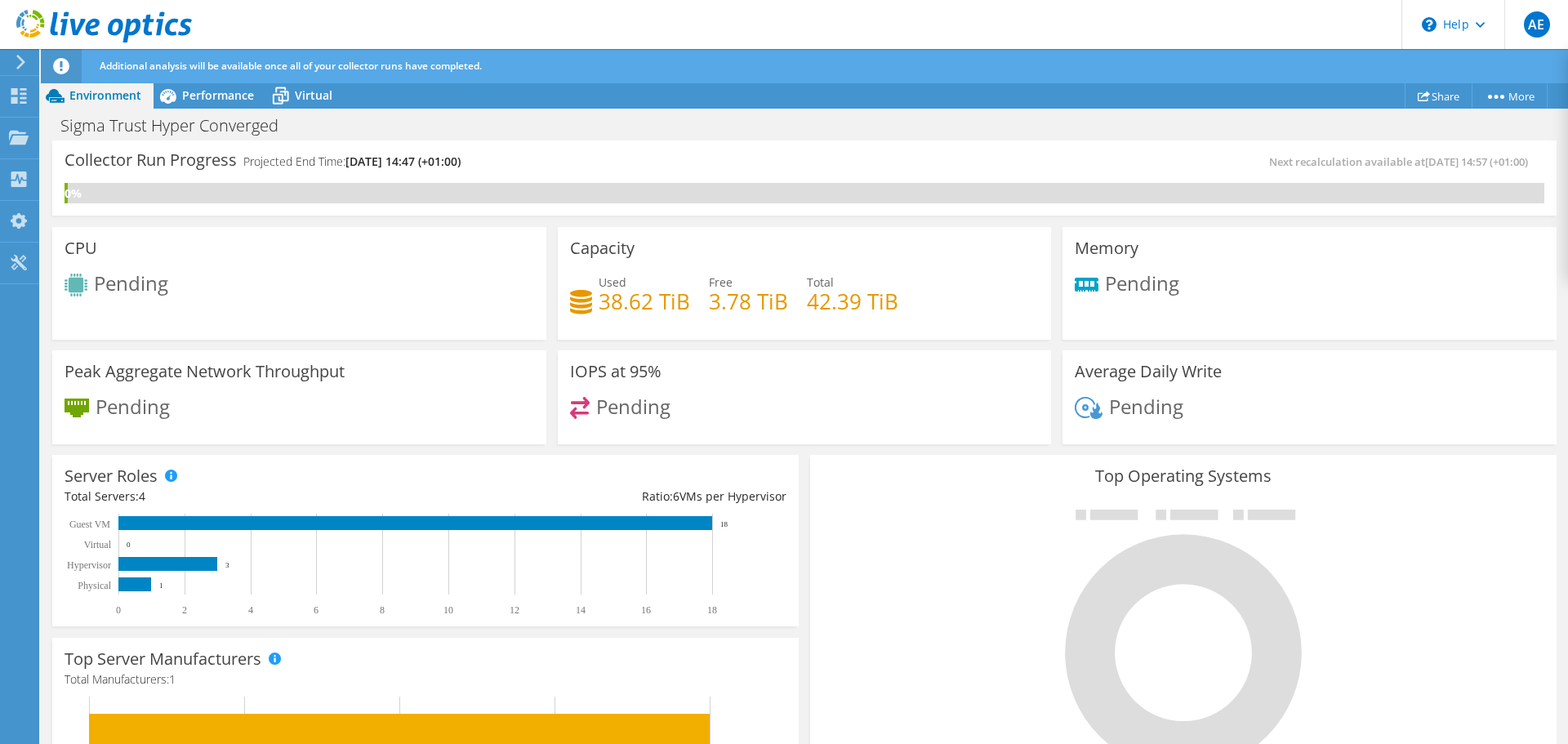
scroll to position [520, 0]
click at [182, 97] on span "Performance" at bounding box center [218, 95] width 71 height 16
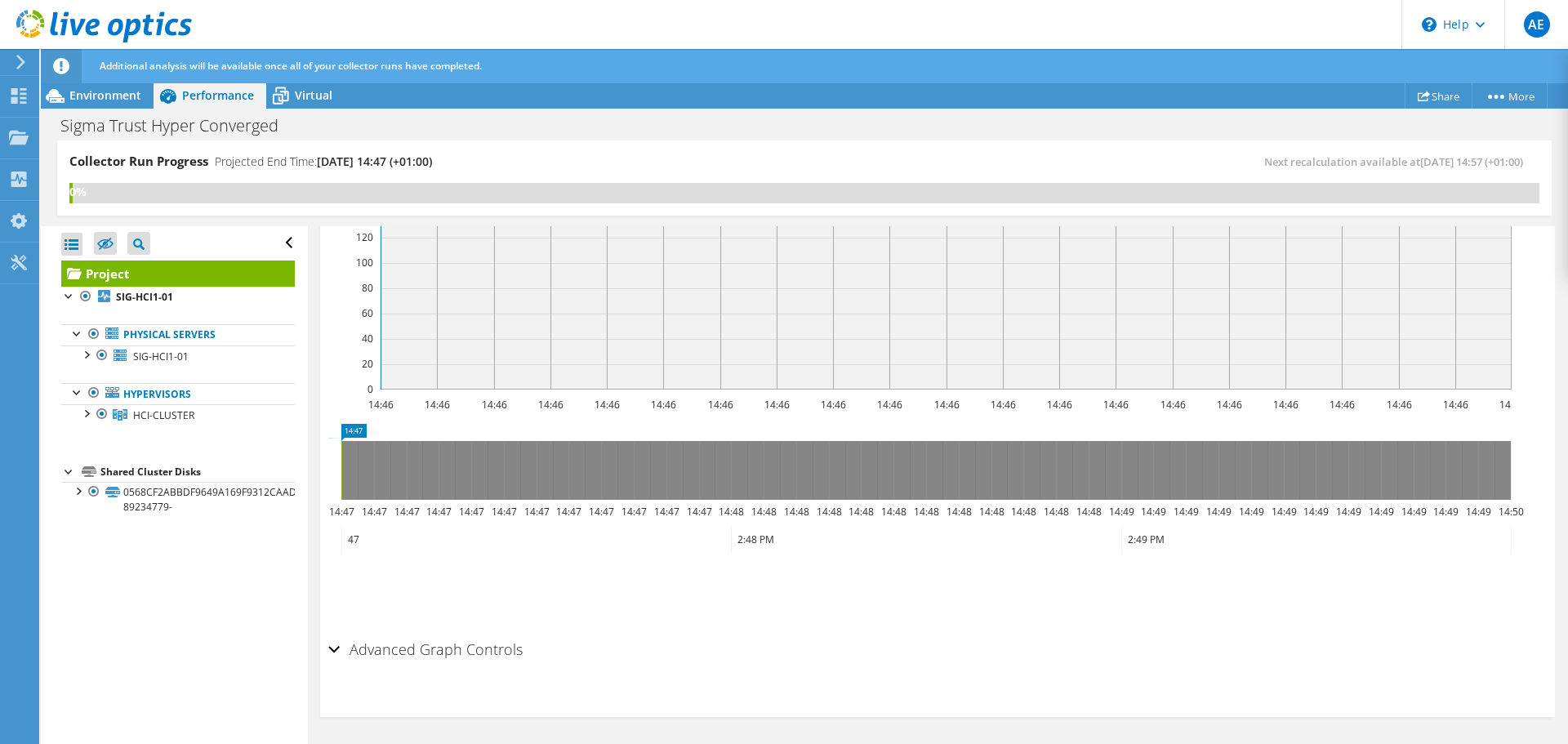
scroll to position [438, 0]
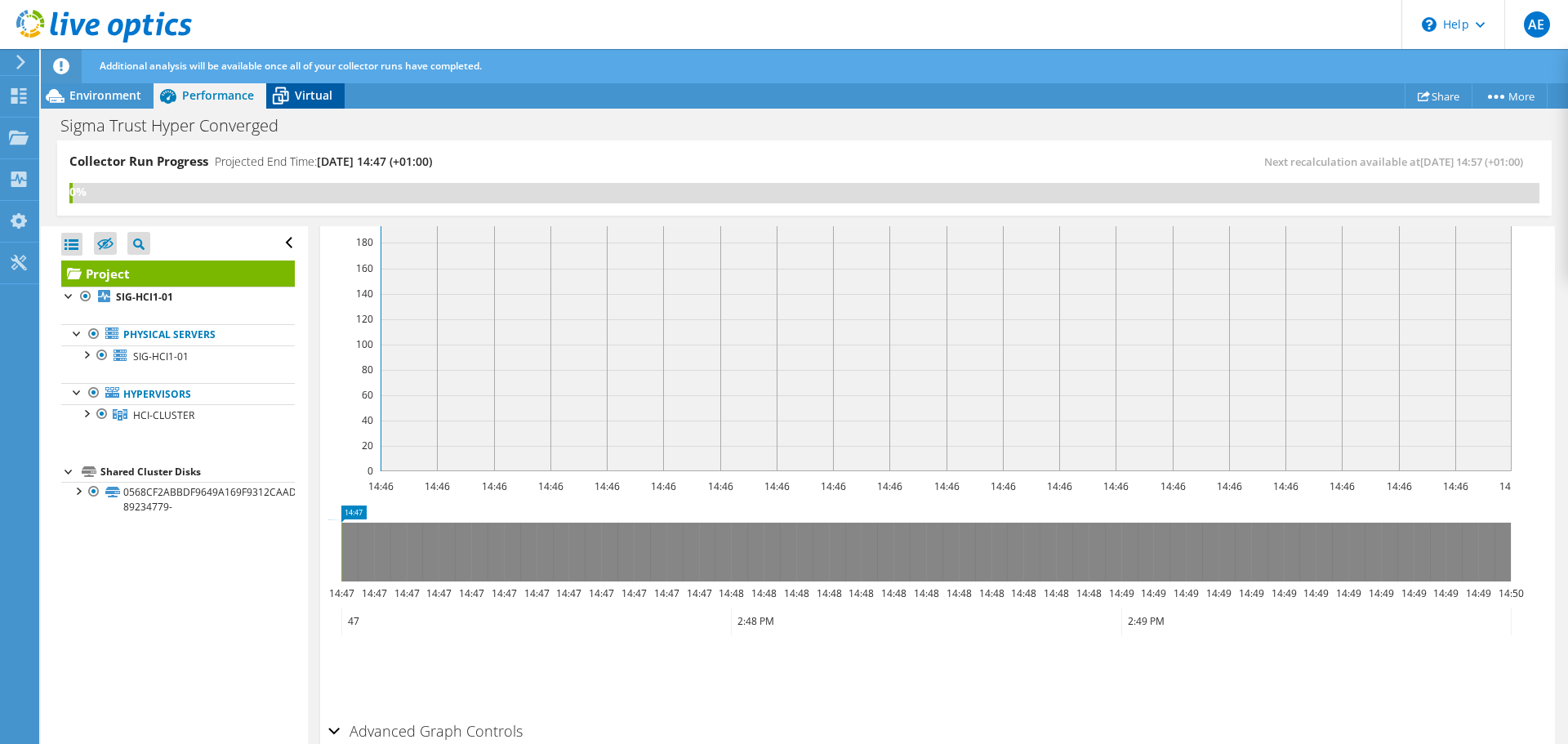
click at [285, 93] on icon at bounding box center [281, 97] width 17 height 13
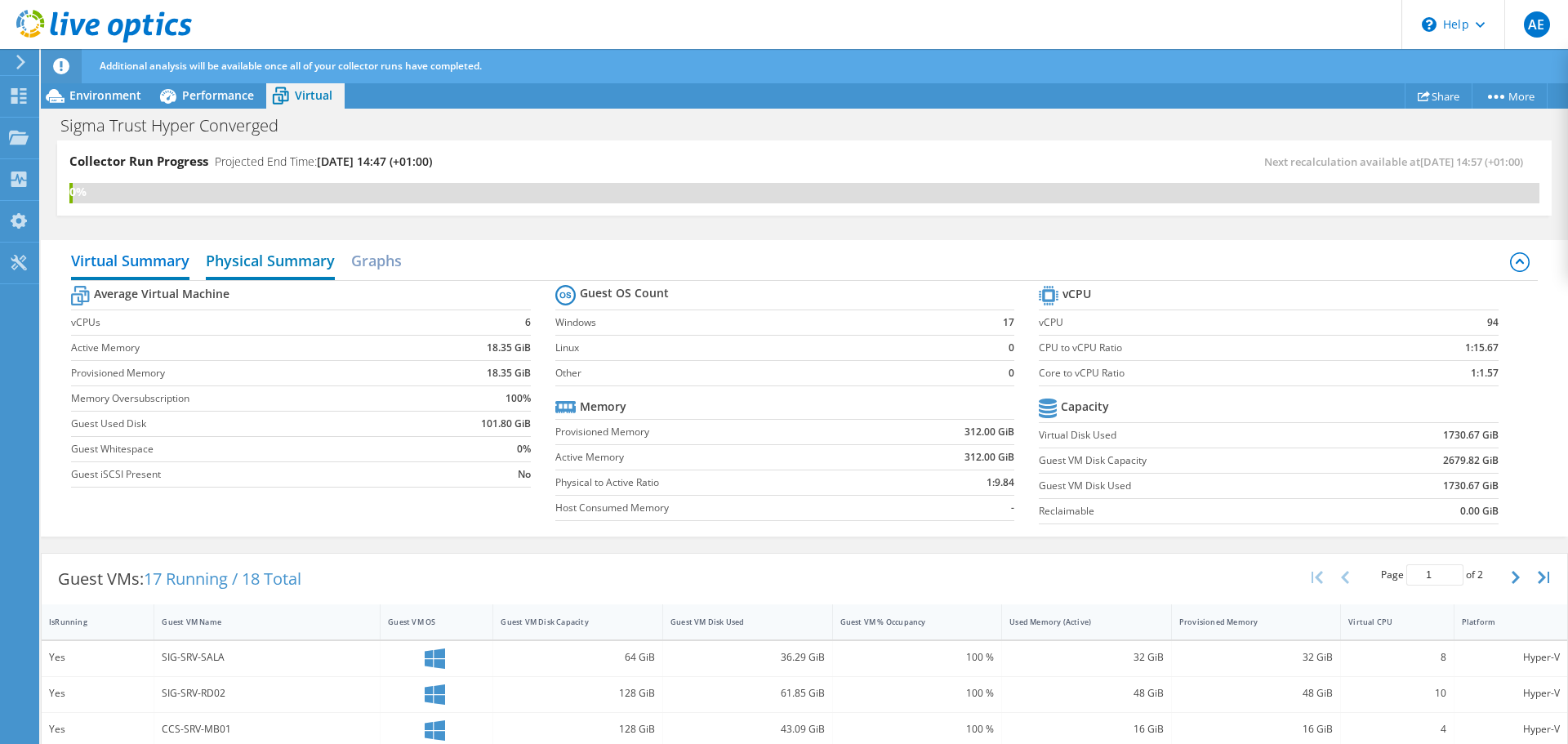
click at [306, 259] on h2 "Physical Summary" at bounding box center [269, 262] width 129 height 36
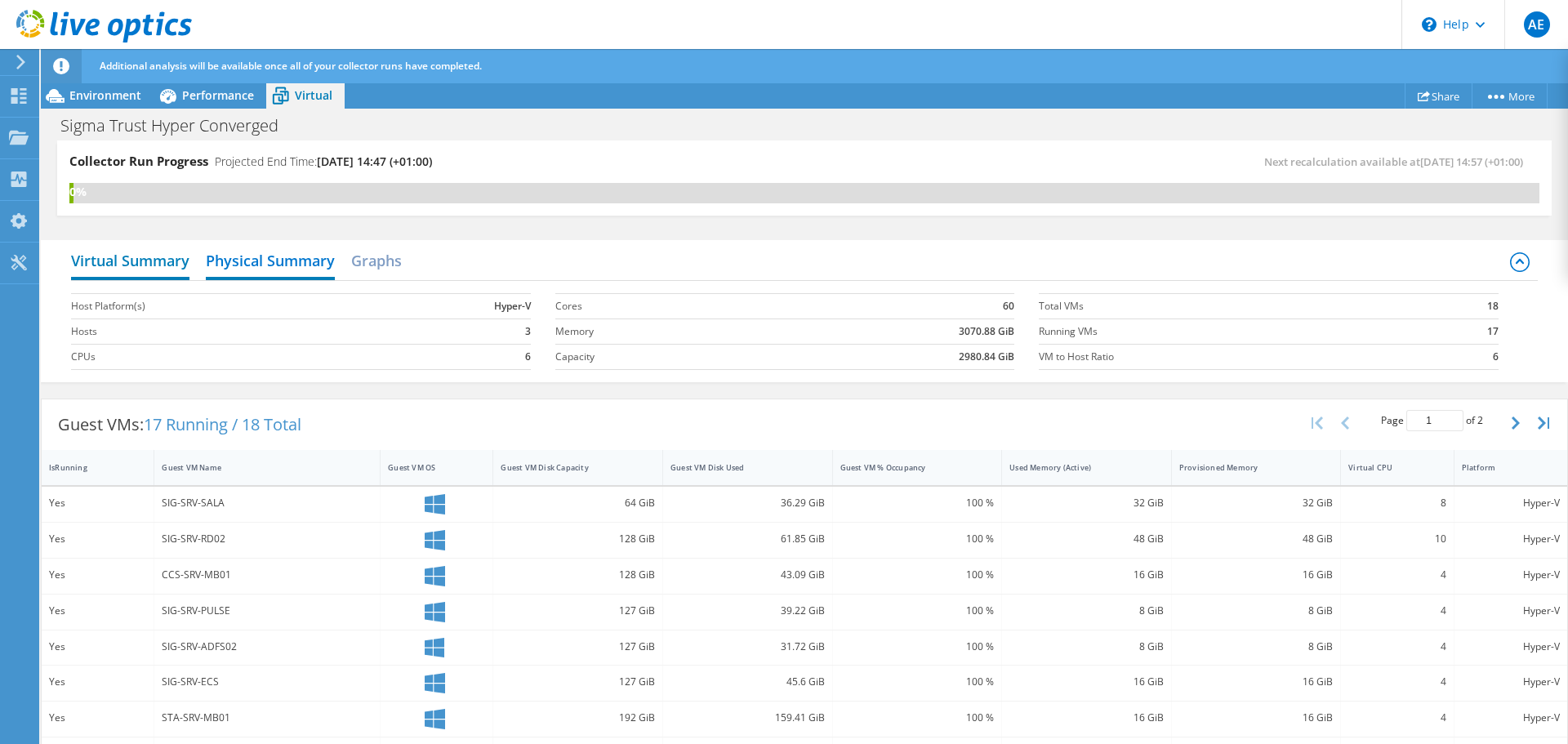
click at [139, 259] on h2 "Virtual Summary" at bounding box center [130, 262] width 118 height 36
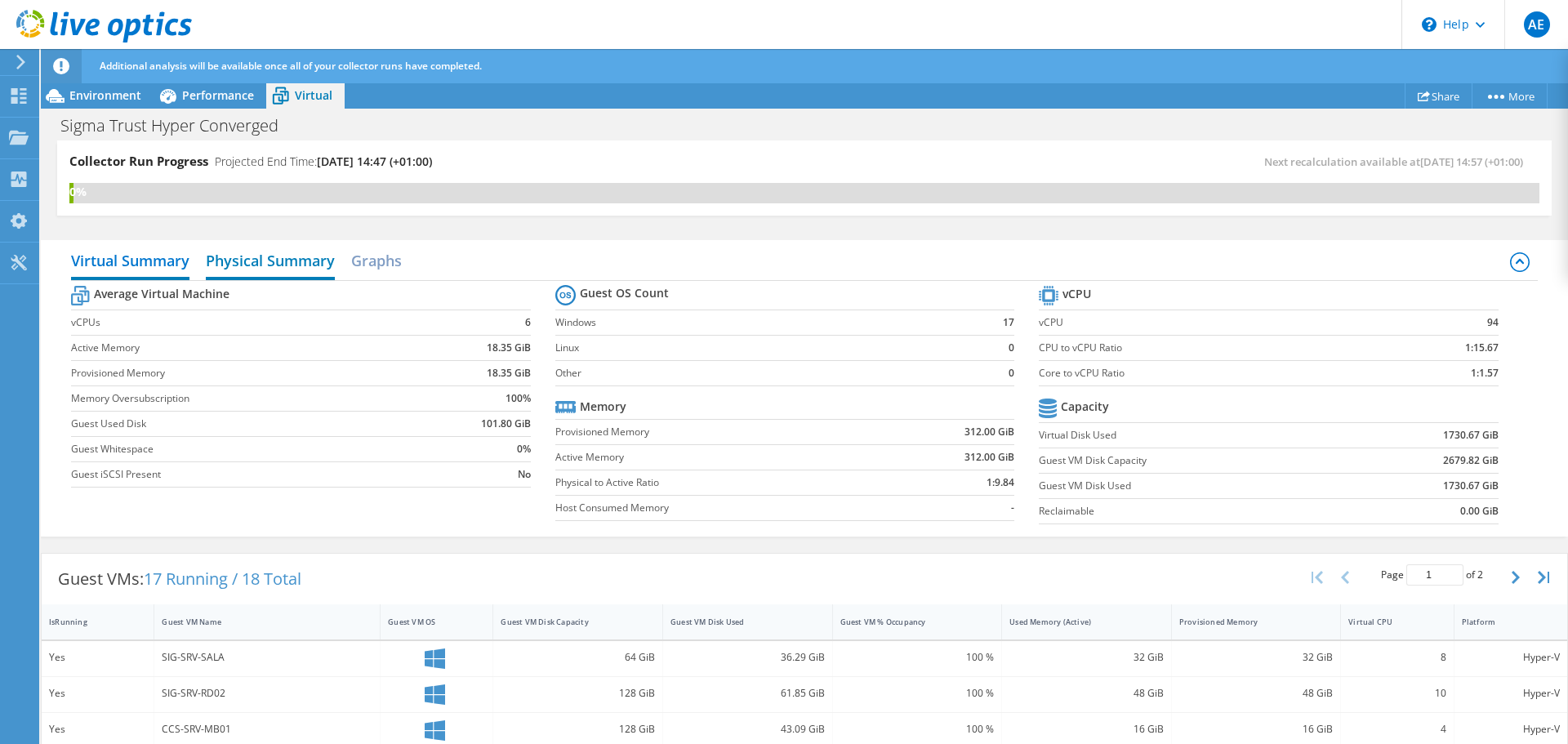
click at [273, 254] on h2 "Physical Summary" at bounding box center [269, 262] width 129 height 36
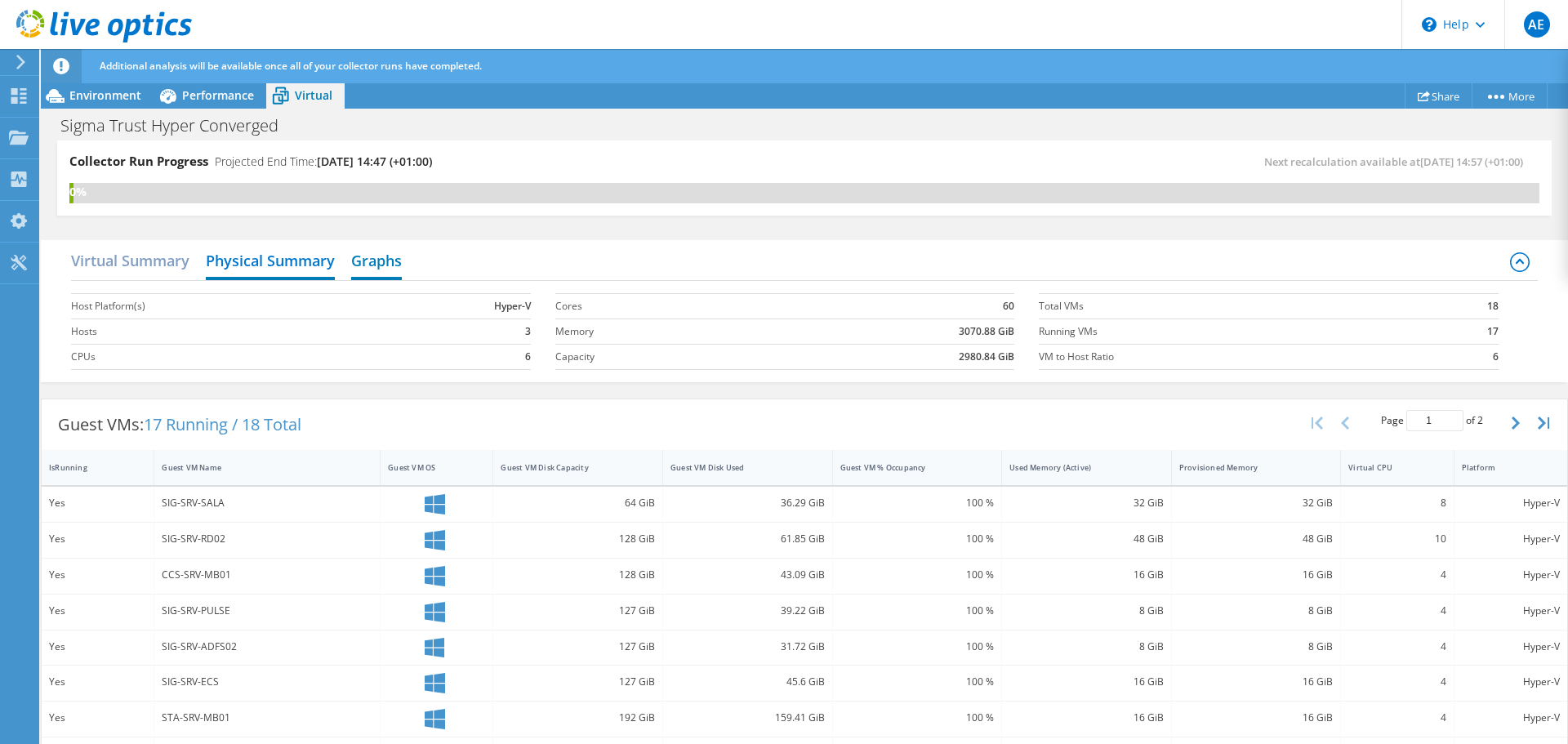
click at [358, 254] on h2 "Graphs" at bounding box center [376, 262] width 51 height 36
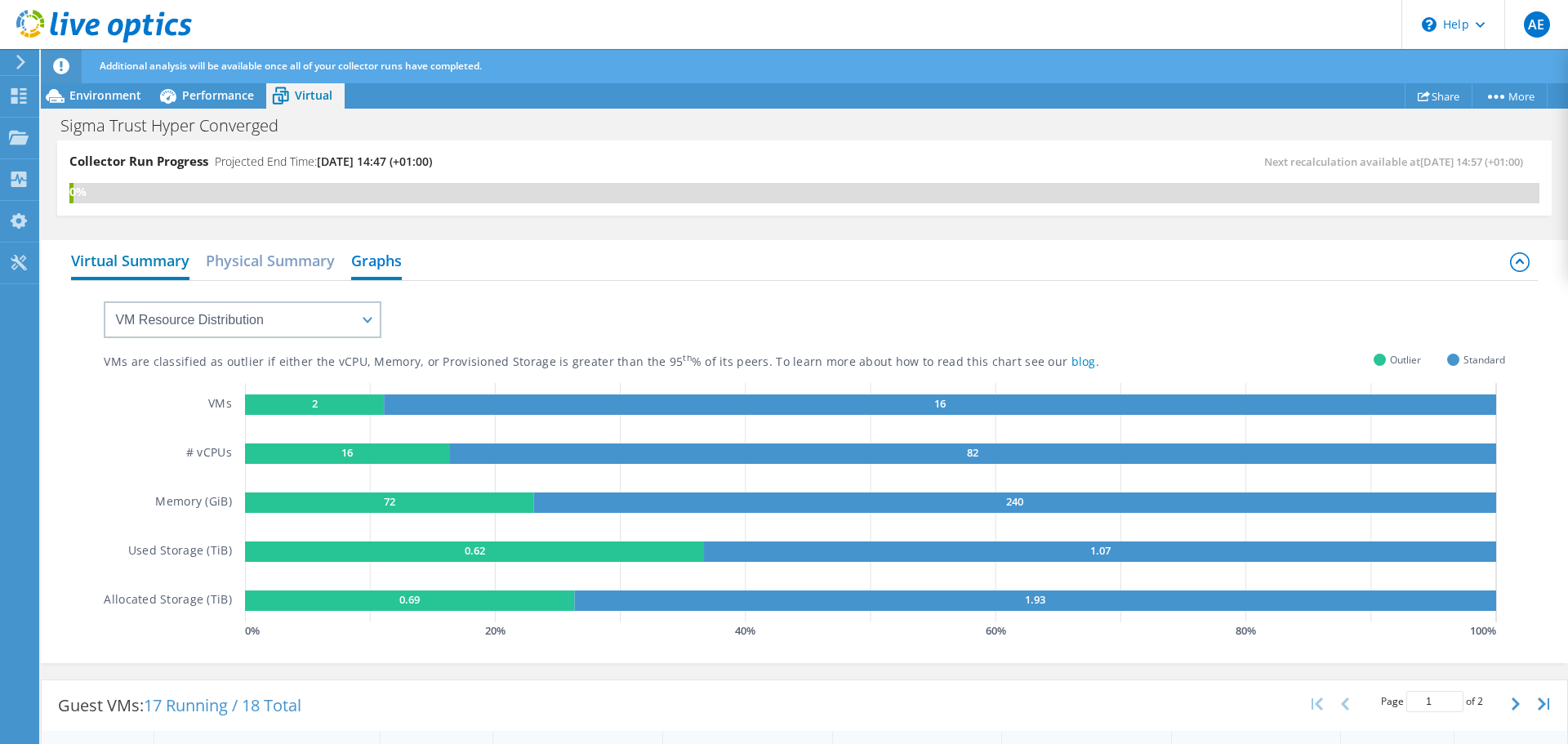
click at [150, 256] on h2 "Virtual Summary" at bounding box center [130, 262] width 118 height 36
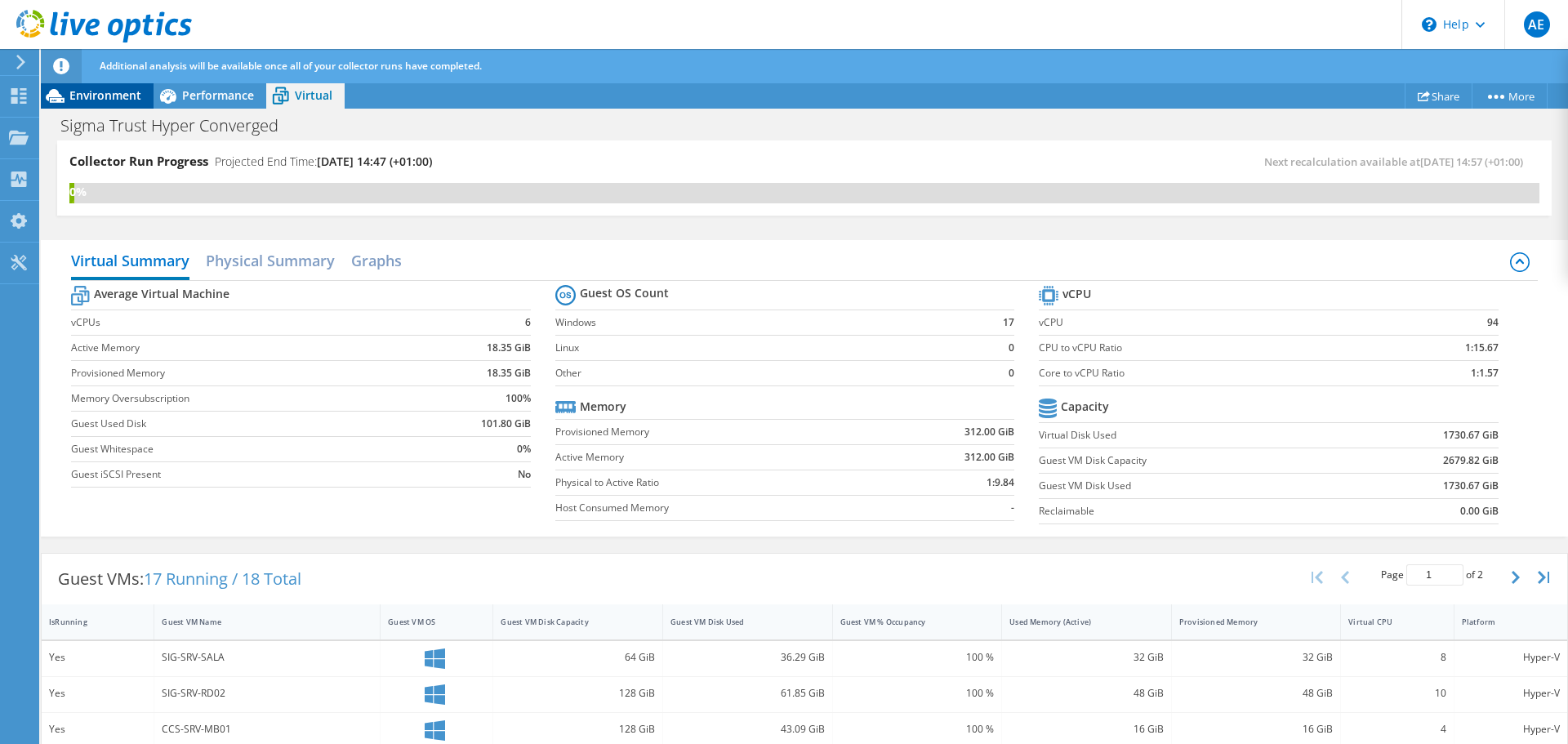
click at [126, 103] on div "Environment" at bounding box center [97, 95] width 113 height 26
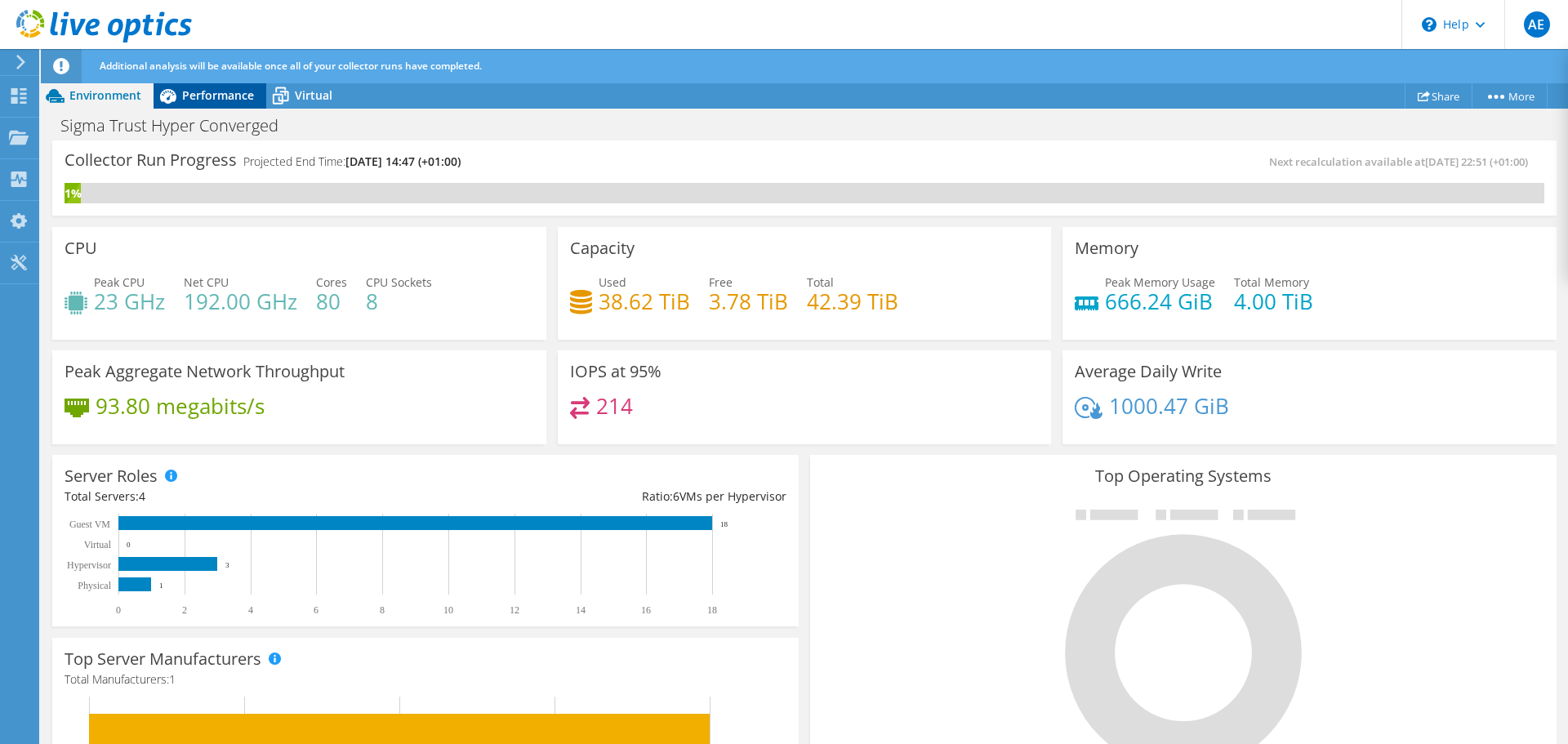
click at [211, 106] on div "Performance" at bounding box center [210, 95] width 113 height 26
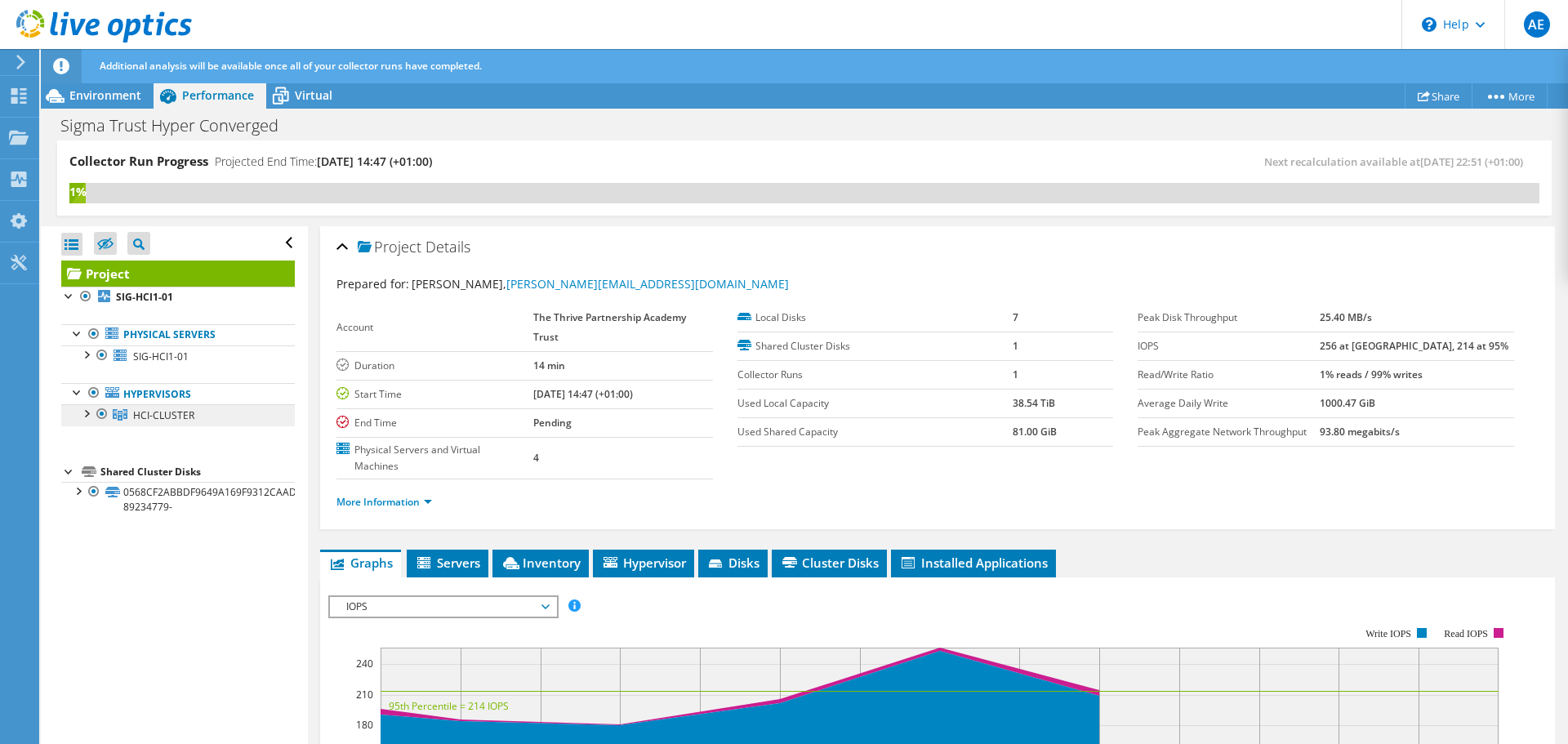
click at [168, 408] on span "HCI-CLUSTER" at bounding box center [164, 415] width 62 height 14
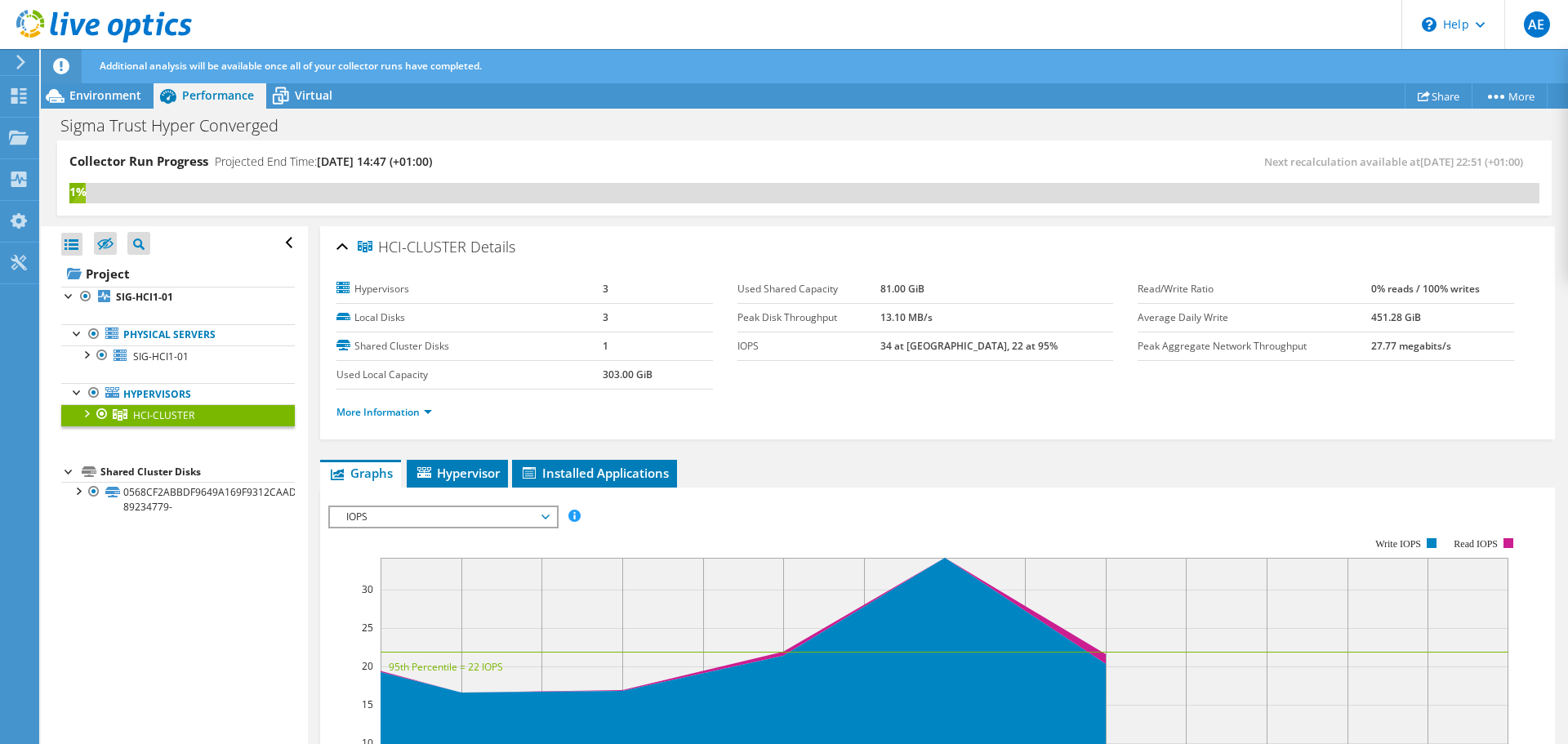
scroll to position [163, 0]
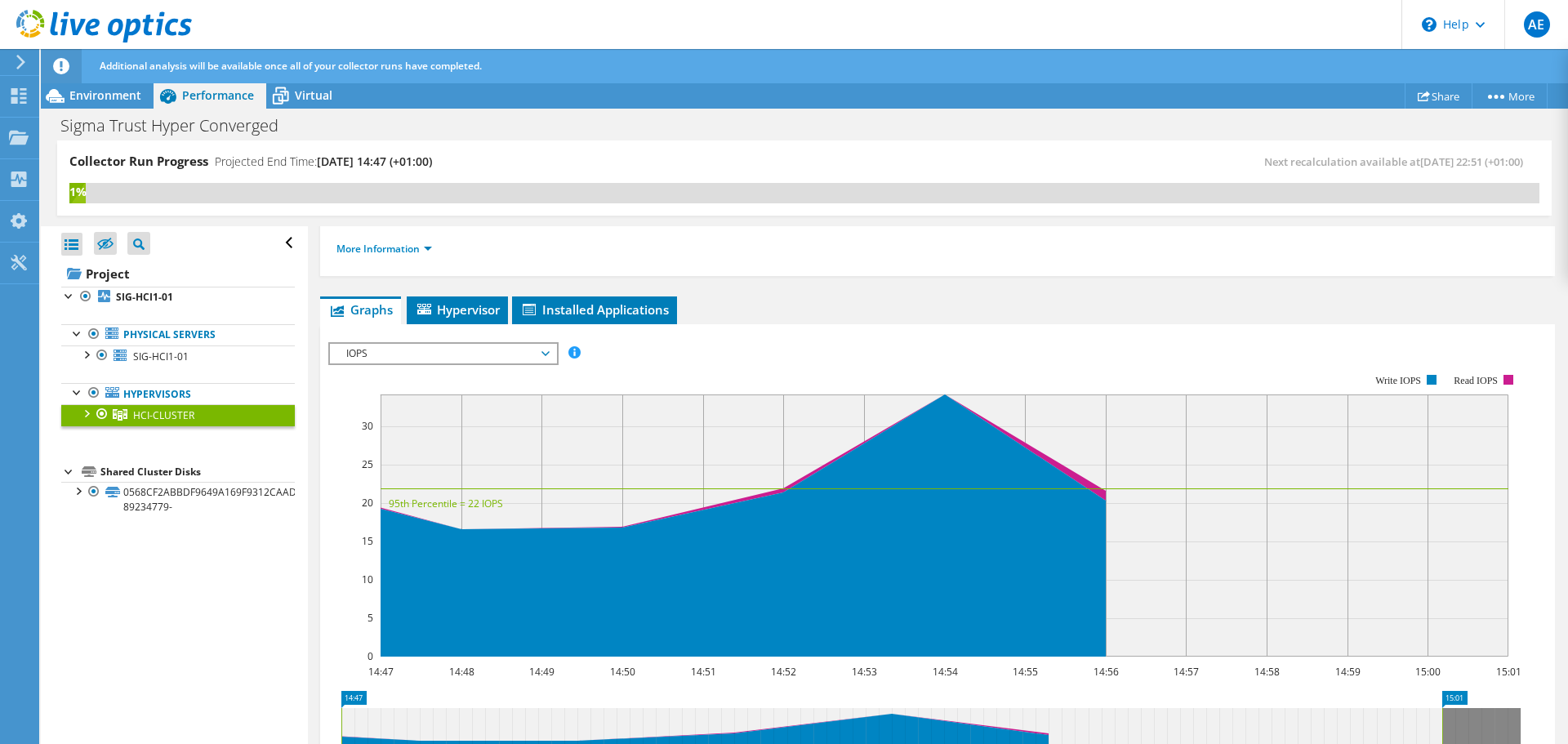
click at [445, 356] on span "IOPS" at bounding box center [443, 353] width 210 height 20
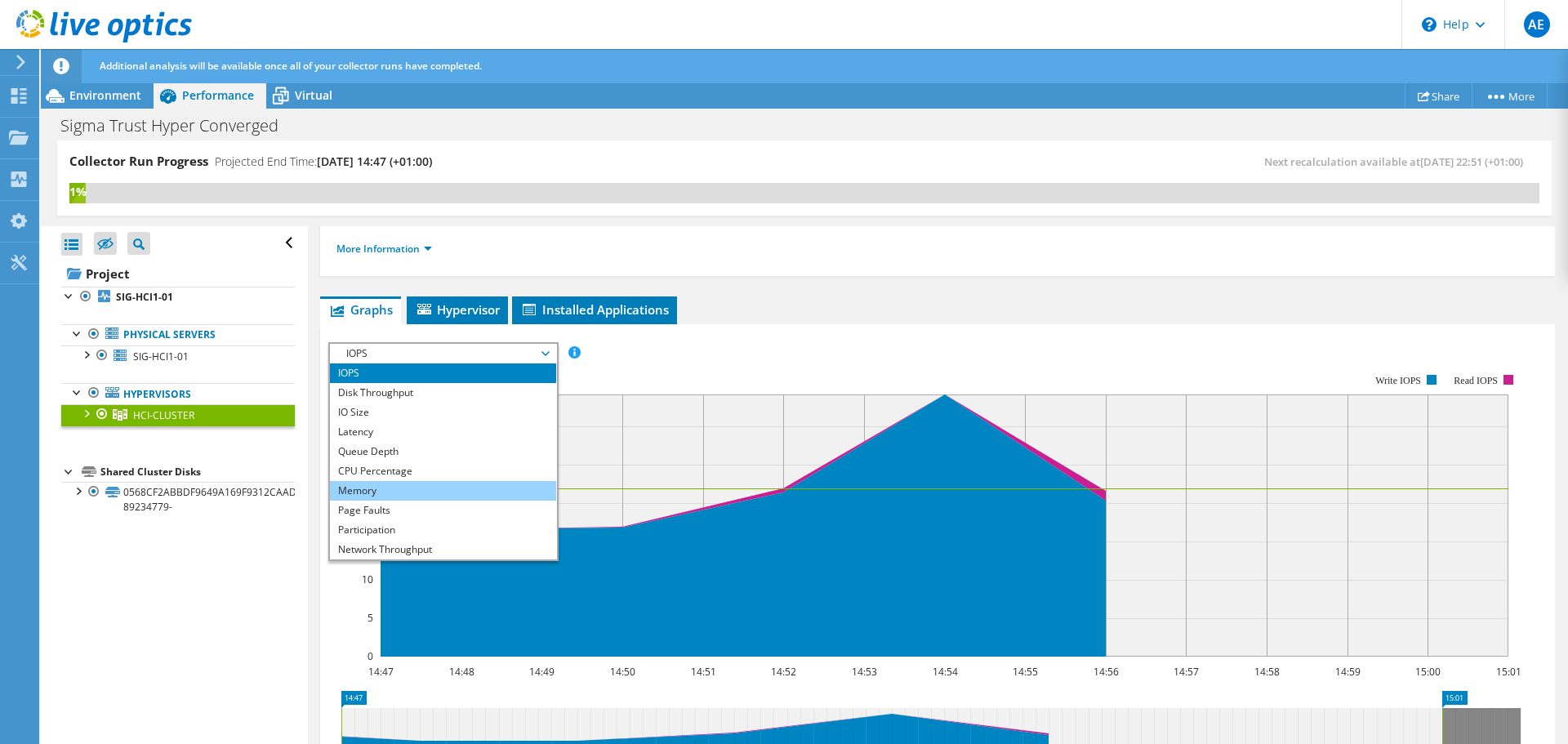
click at [417, 486] on li "Memory" at bounding box center [443, 490] width 226 height 20
